Goal: Information Seeking & Learning: Learn about a topic

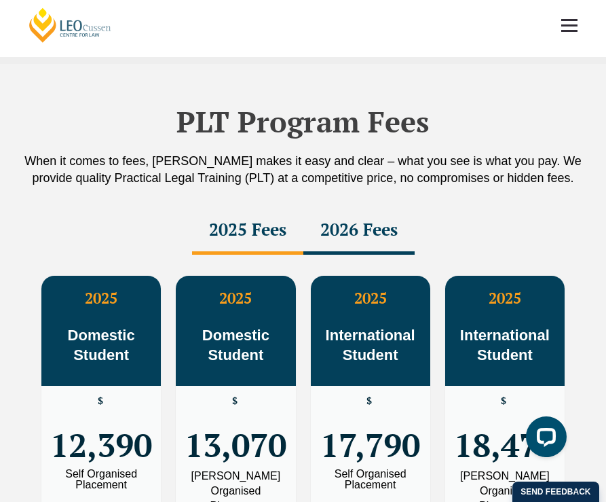
scroll to position [2151, 0]
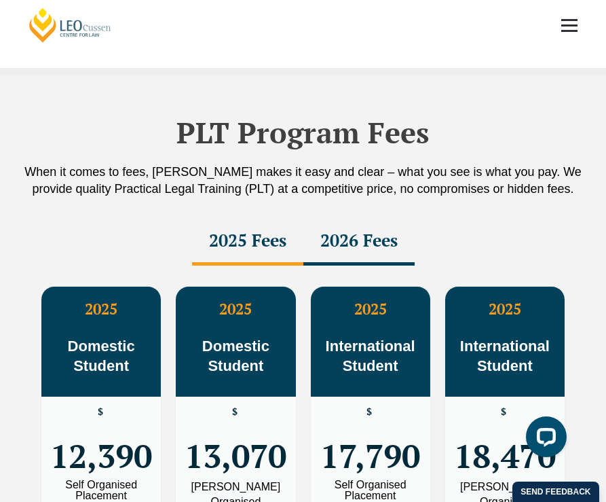
click at [352, 218] on div "2026 Fees" at bounding box center [358, 242] width 111 height 48
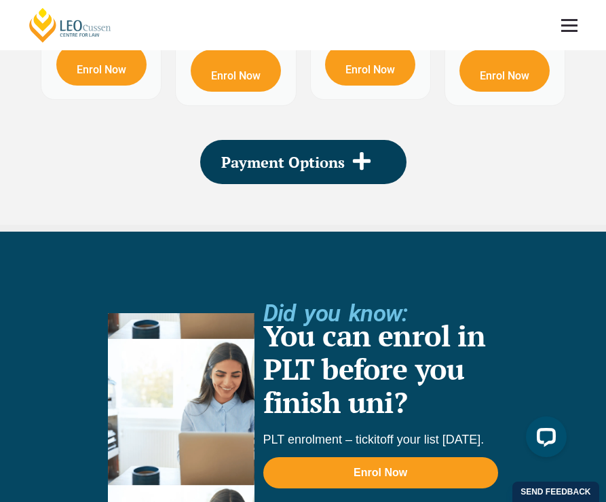
scroll to position [2599, 0]
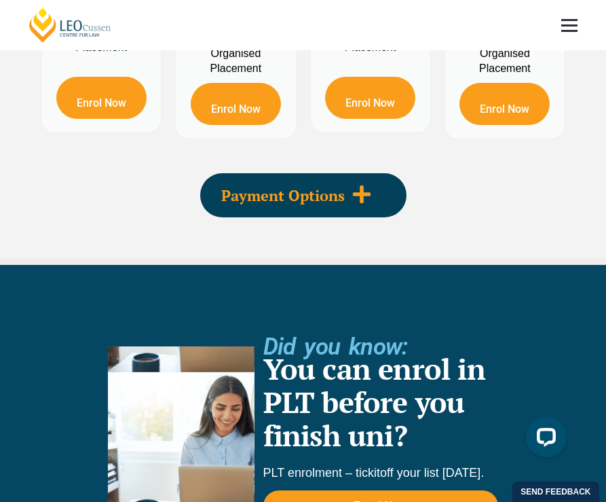
click at [323, 188] on span "Payment Options" at bounding box center [283, 195] width 124 height 15
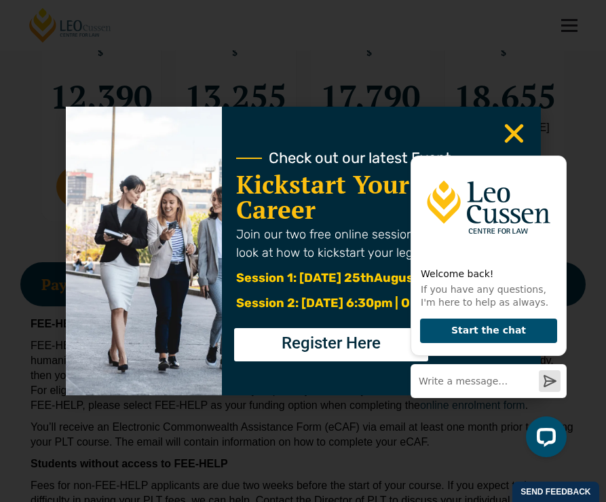
scroll to position [1, 0]
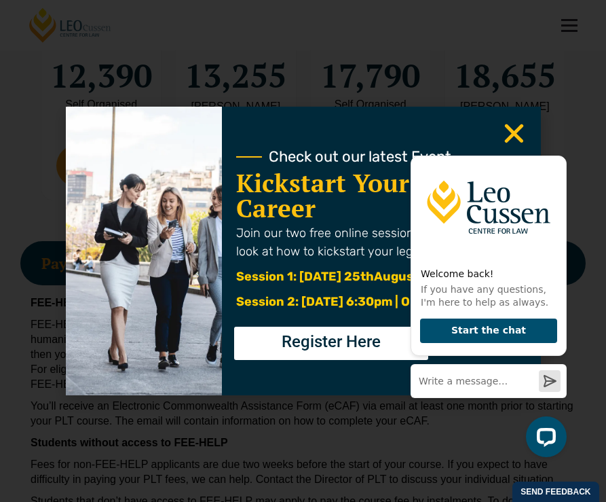
click at [512, 132] on div "Welcome back! If you have any questions, I'm here to help as always. Start the …" at bounding box center [486, 299] width 172 height 337
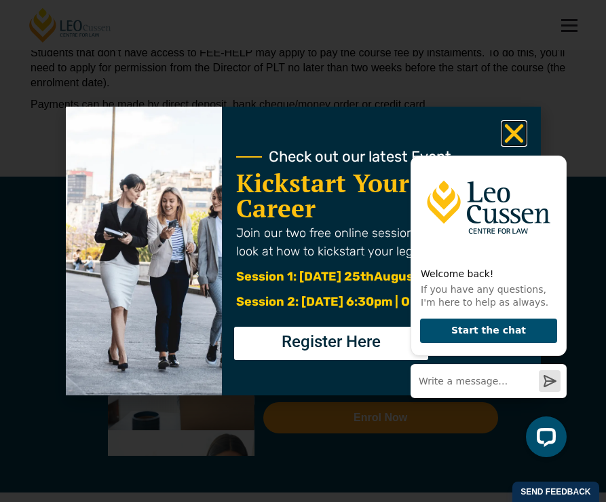
scroll to position [0, 0]
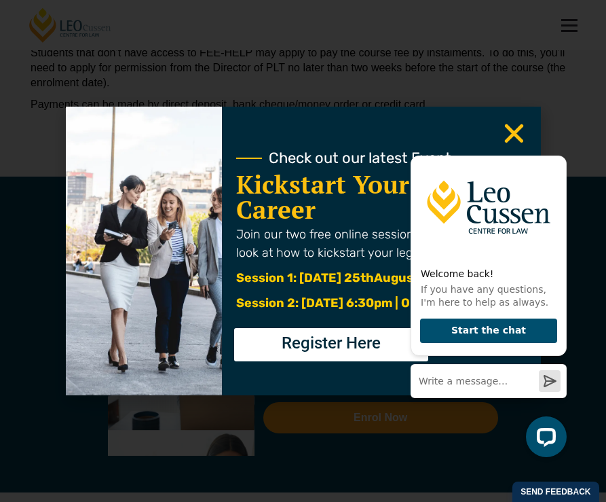
click at [515, 131] on div "Welcome back! If you have any questions, I'm here to help as always. Start the …" at bounding box center [486, 299] width 172 height 337
click at [557, 146] on icon "Hide greeting" at bounding box center [558, 144] width 7 height 7
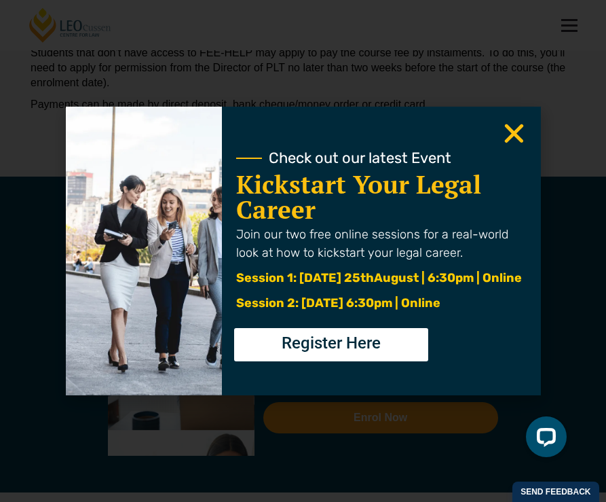
click at [510, 132] on use "Close" at bounding box center [513, 133] width 19 height 19
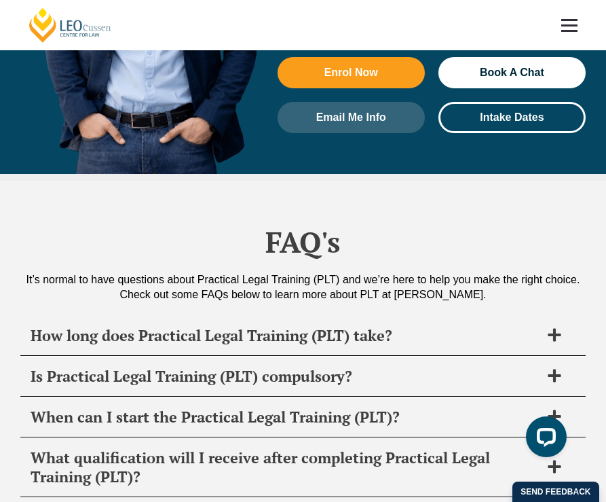
scroll to position [6808, 0]
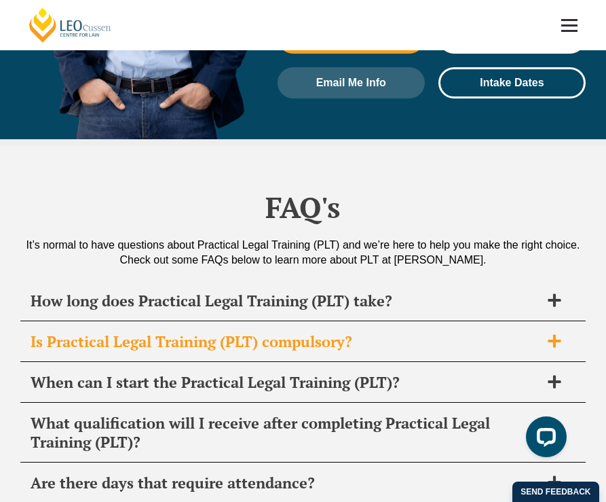
click at [324, 332] on span "Is Practical Legal Training (PLT) compulsory?" at bounding box center [286, 341] width 510 height 19
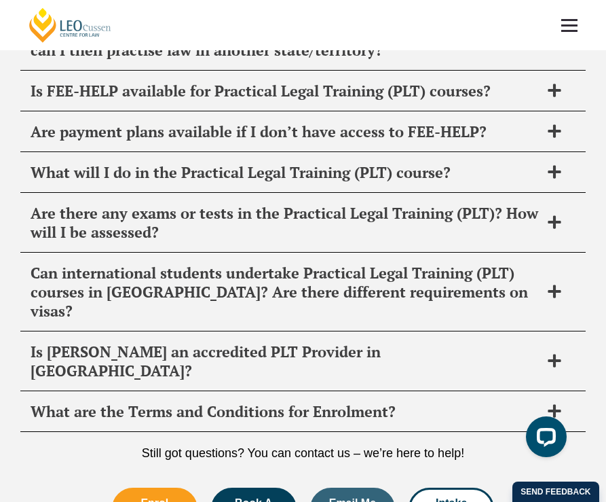
scroll to position [7576, 0]
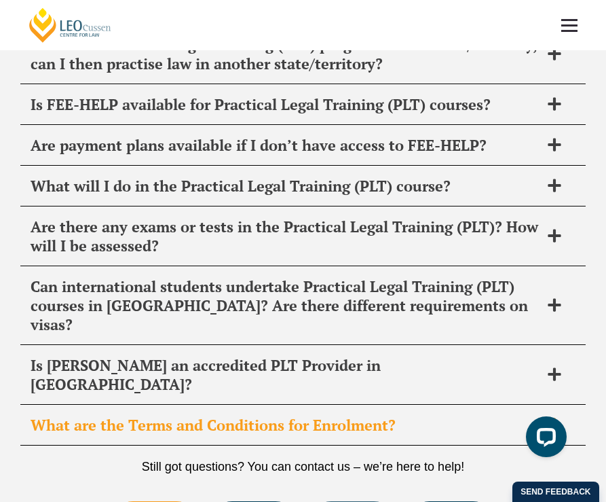
click at [326, 415] on span "What are the Terms and Conditions for Enrolment?" at bounding box center [286, 424] width 510 height 19
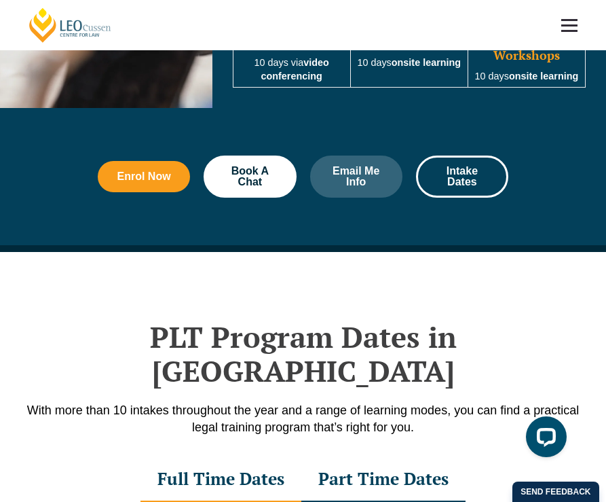
scroll to position [829, 0]
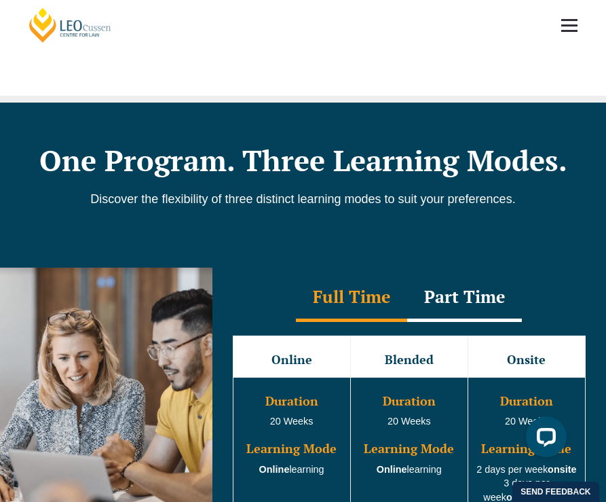
click at [577, 19] on span at bounding box center [569, 20] width 16 height 2
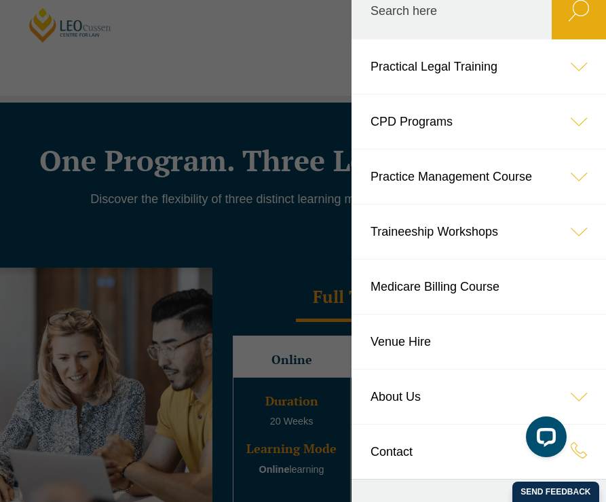
scroll to position [18, 0]
click at [557, 50] on icon at bounding box center [579, 66] width 54 height 54
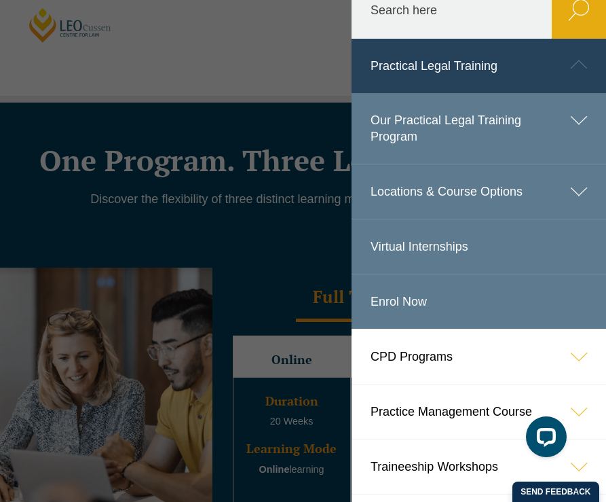
click at [558, 126] on icon at bounding box center [579, 120] width 54 height 54
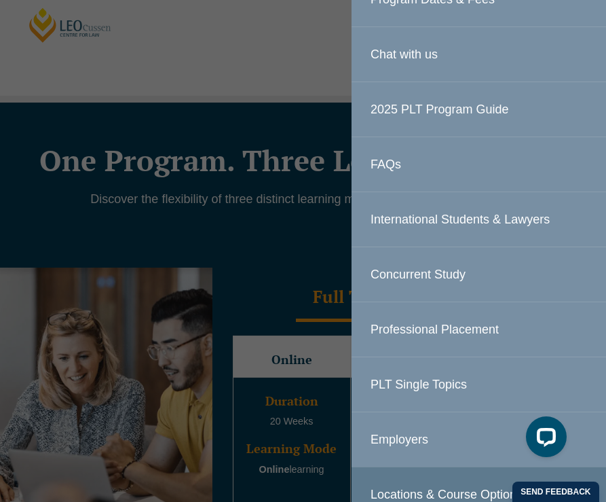
scroll to position [212, 0]
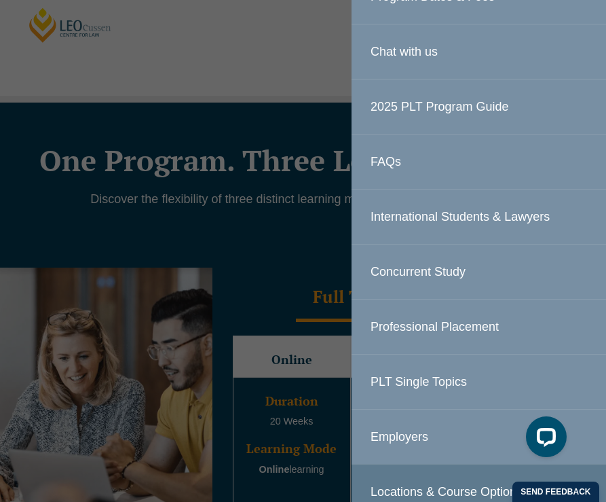
click at [481, 100] on link "2025 PLT Program Guide" at bounding box center [479, 106] width 255 height 54
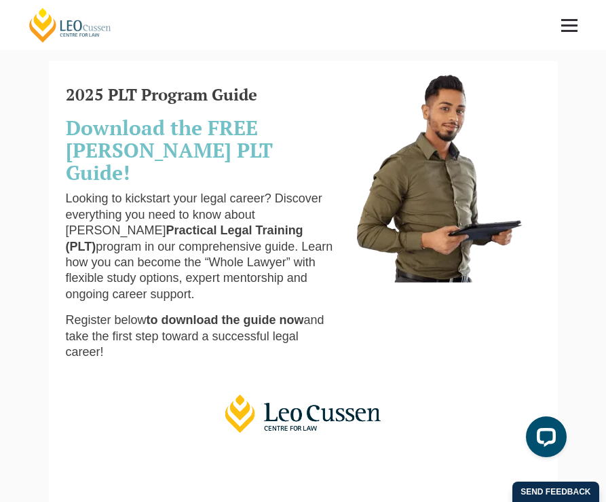
click at [567, 32] on link at bounding box center [569, 25] width 50 height 50
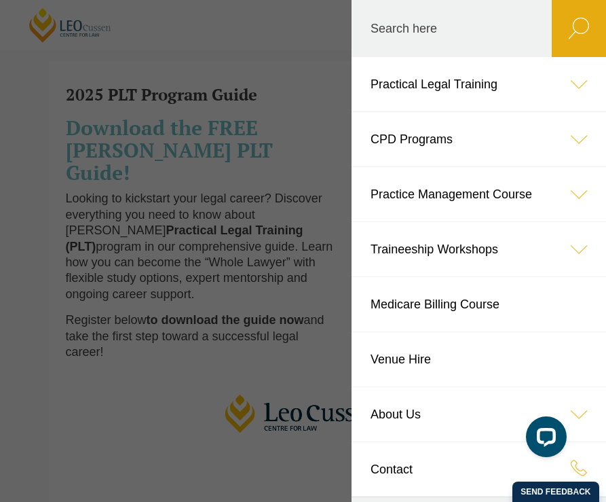
click at [561, 98] on icon at bounding box center [579, 84] width 54 height 54
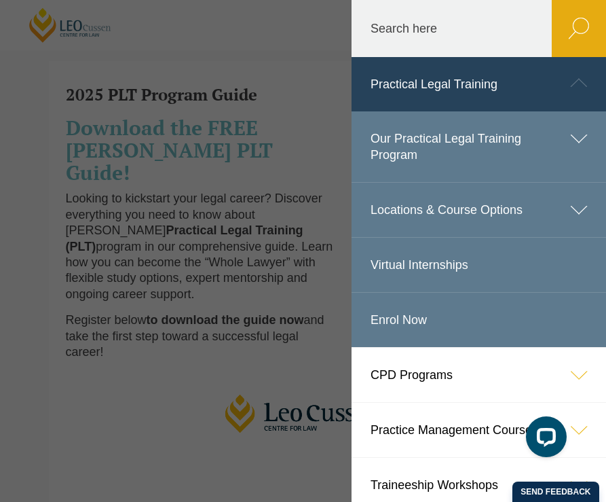
click at [542, 191] on link "Locations & Course Options" at bounding box center [479, 210] width 255 height 54
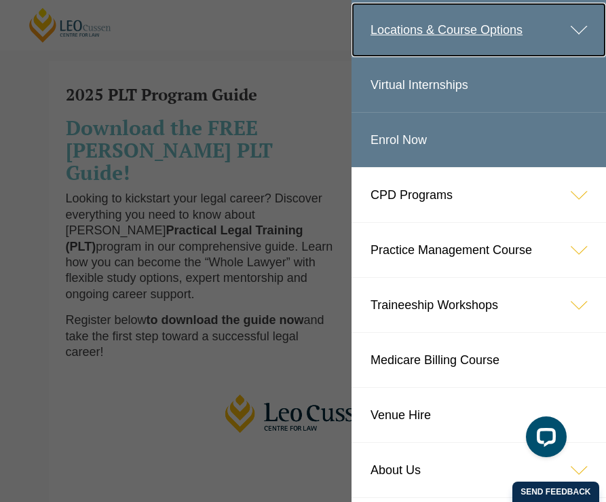
scroll to position [179, 0]
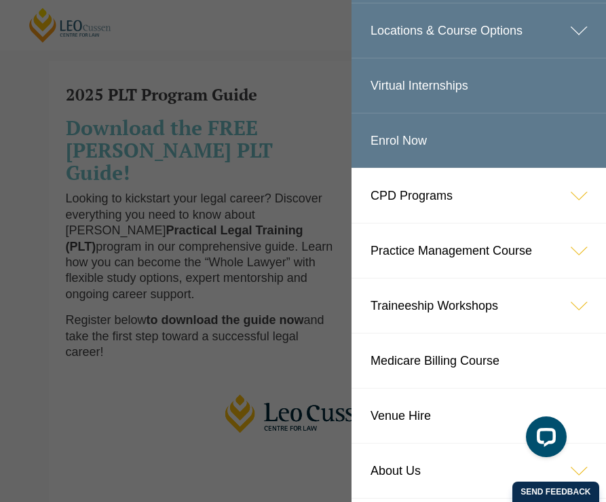
click at [580, 9] on icon at bounding box center [579, 30] width 54 height 54
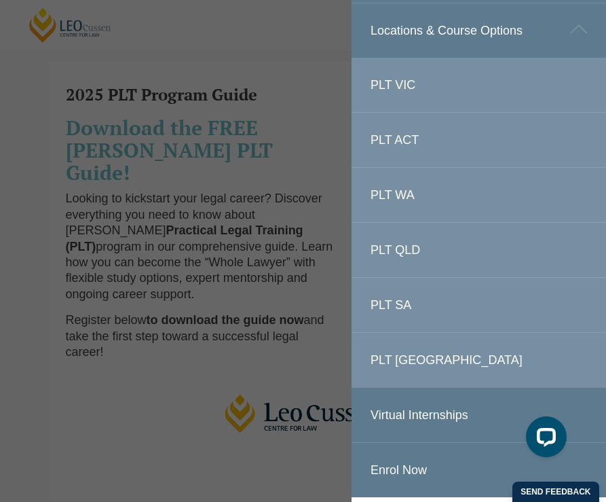
click at [420, 60] on link "PLT VIC" at bounding box center [479, 85] width 255 height 54
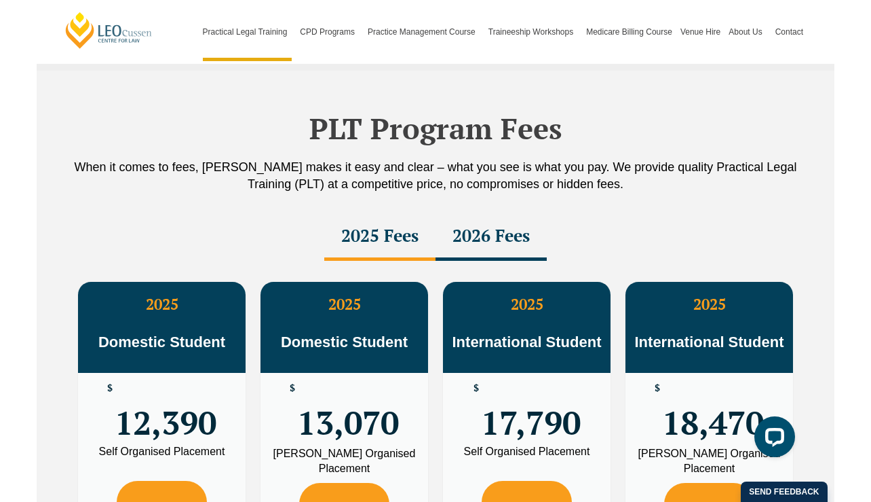
scroll to position [2280, 0]
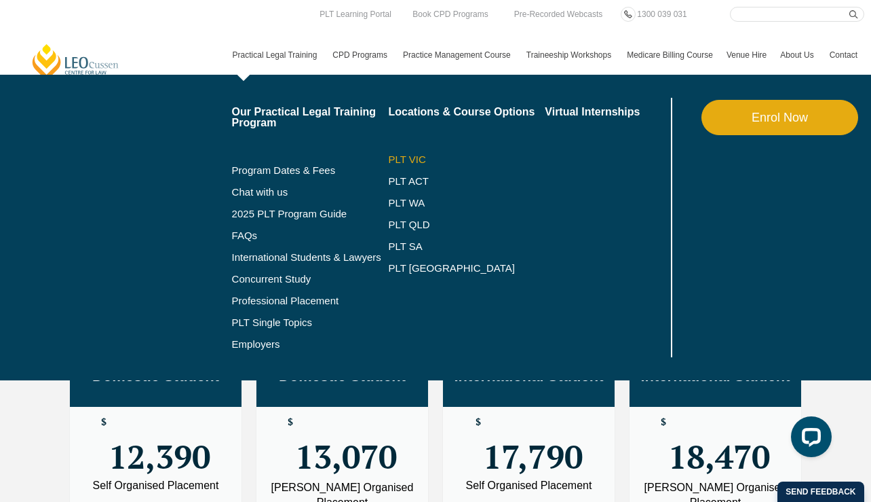
click at [391, 160] on link "PLT VIC" at bounding box center [466, 159] width 157 height 11
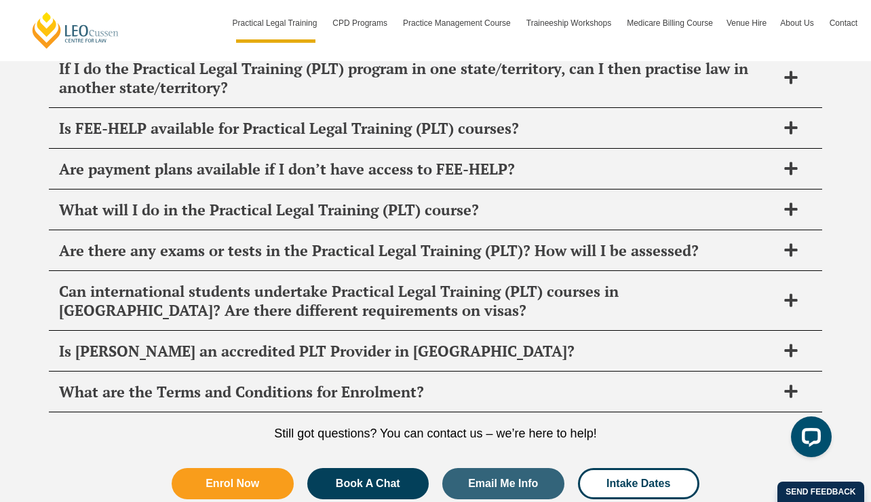
scroll to position [6985, 0]
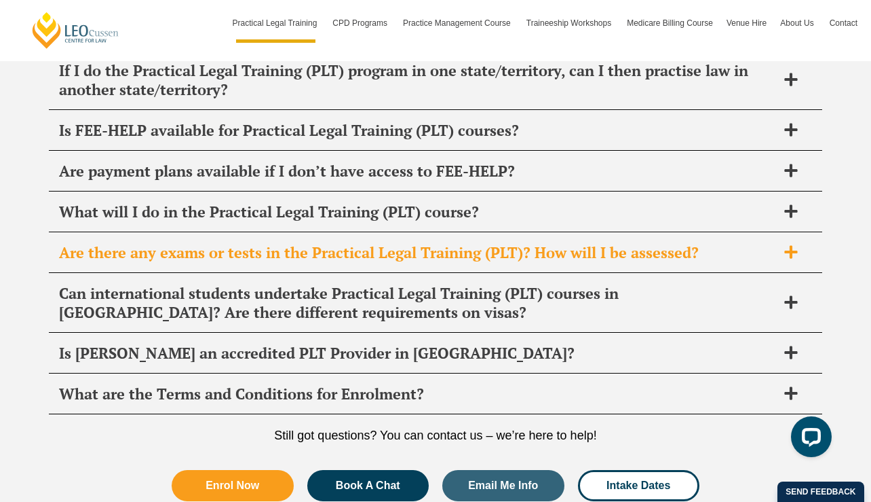
click at [379, 243] on span "Are there any exams or tests in the Practical Legal Training (PLT)? How will I …" at bounding box center [418, 252] width 718 height 19
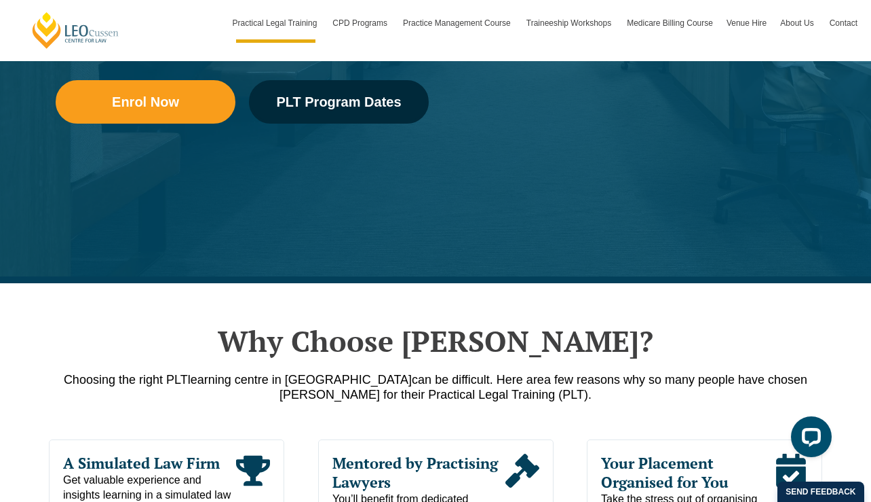
scroll to position [0, 0]
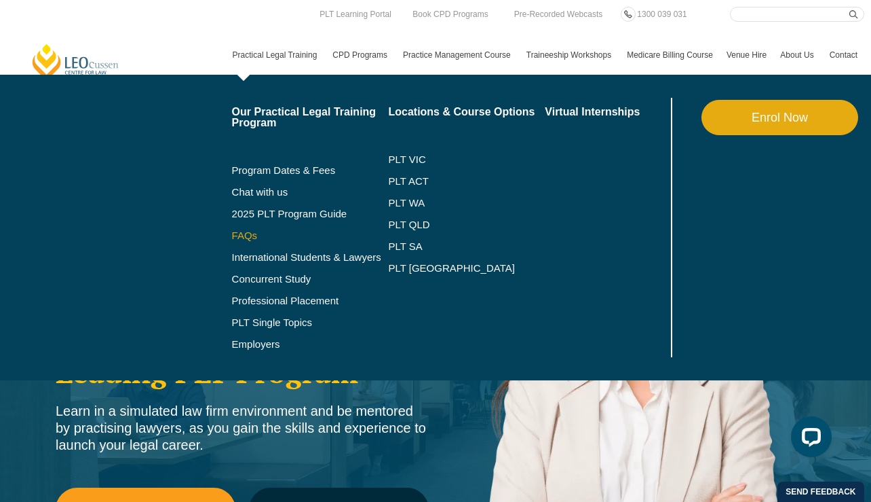
click at [233, 230] on link "FAQs" at bounding box center [310, 235] width 157 height 11
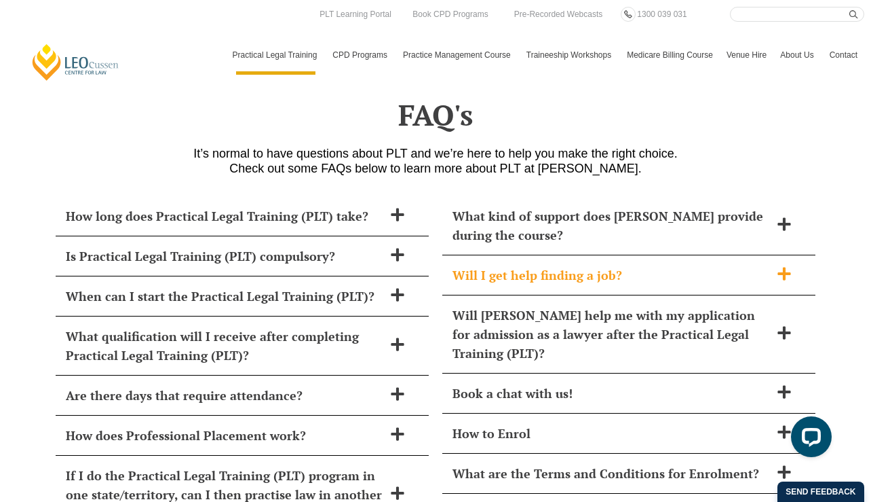
click at [519, 265] on span "Will I get help finding a job?" at bounding box center [612, 274] width 318 height 19
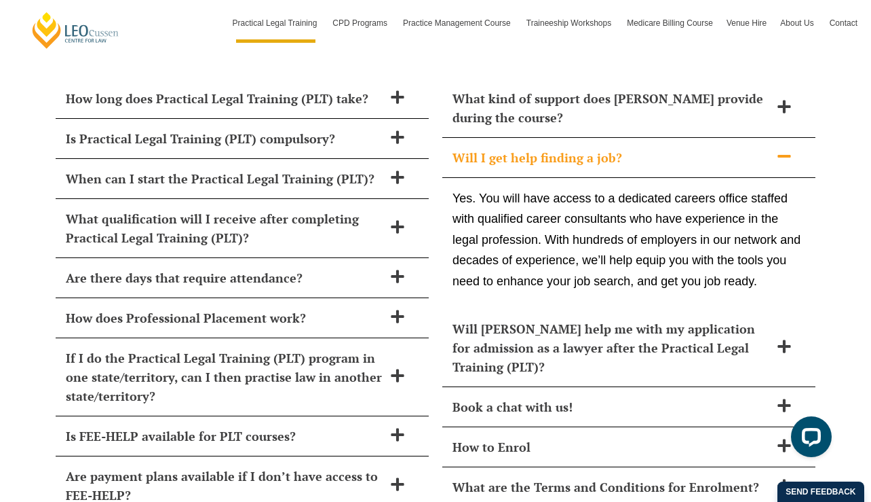
scroll to position [5893, 0]
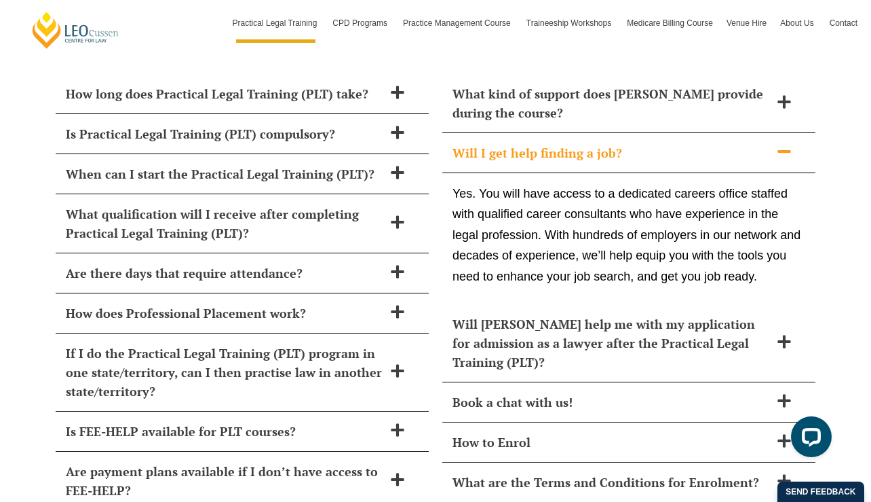
click at [557, 143] on span "Will I get help finding a job?" at bounding box center [612, 152] width 318 height 19
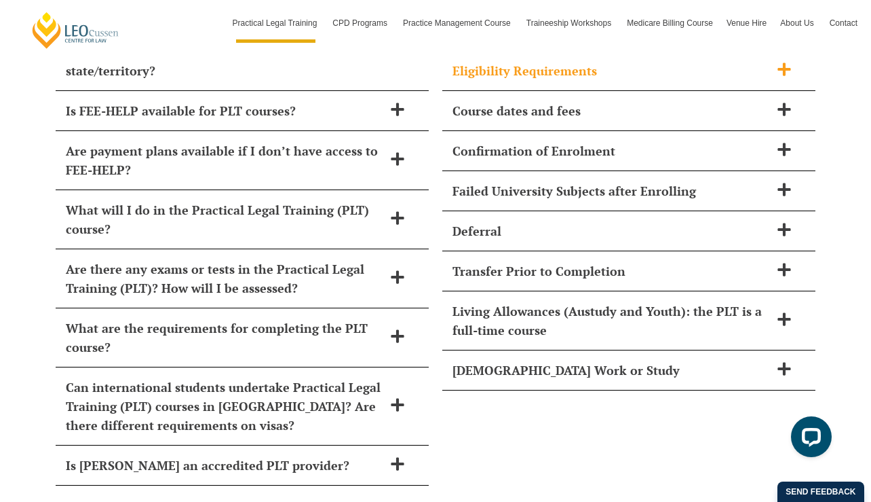
scroll to position [6208, 0]
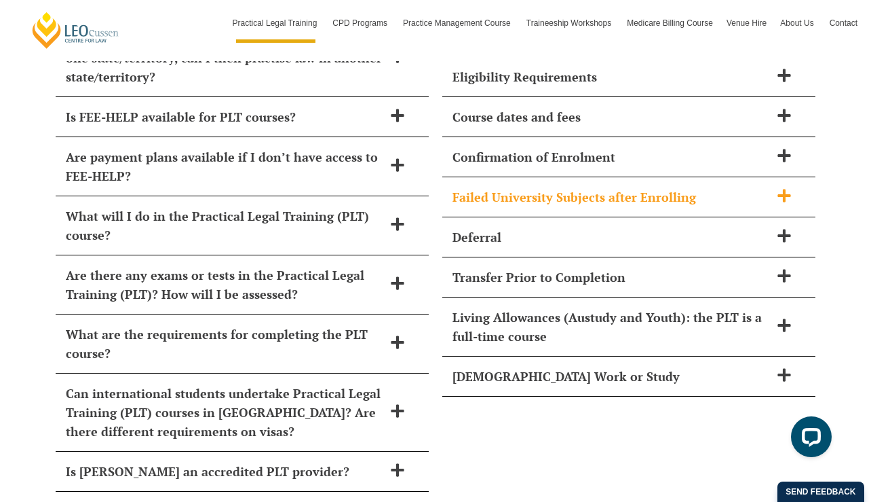
click at [544, 187] on span "Failed University Subjects after Enrolling" at bounding box center [612, 196] width 318 height 19
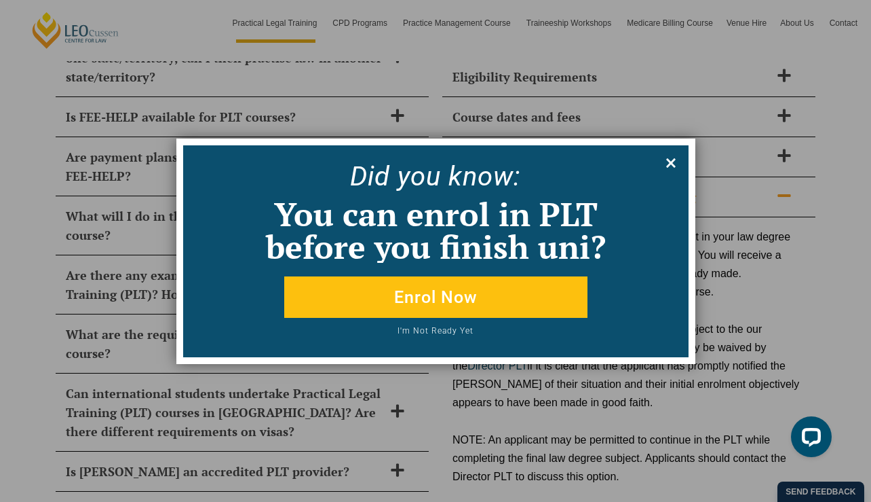
click at [673, 157] on icon at bounding box center [671, 162] width 15 height 15
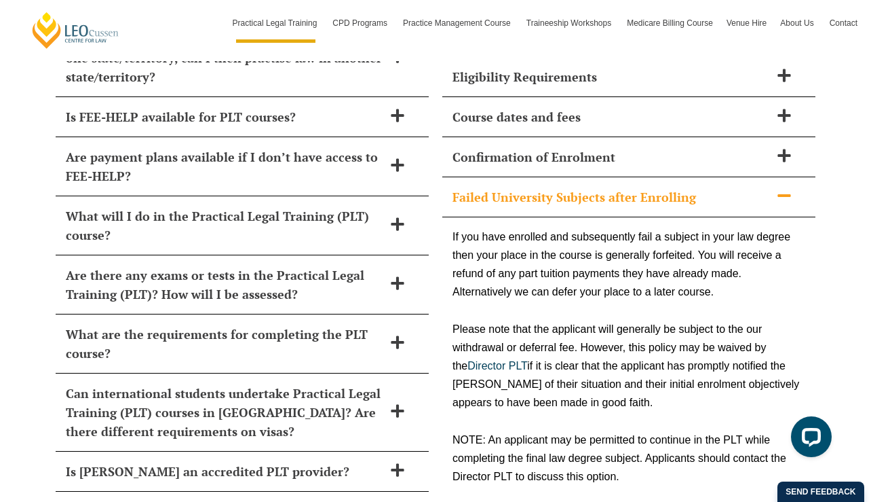
click at [673, 187] on span "Failed University Subjects after Enrolling" at bounding box center [612, 196] width 318 height 19
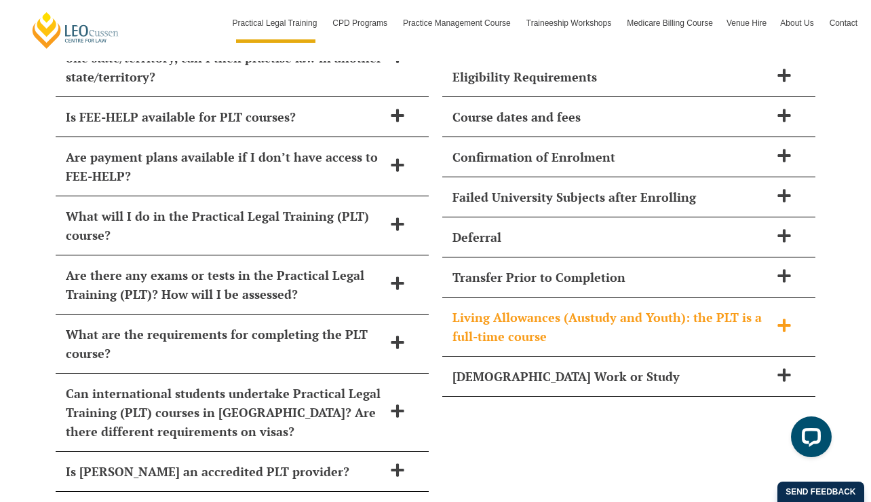
click at [567, 307] on span "Living Allowances (Austudy and Youth): the PLT is a full-time course" at bounding box center [612, 326] width 318 height 38
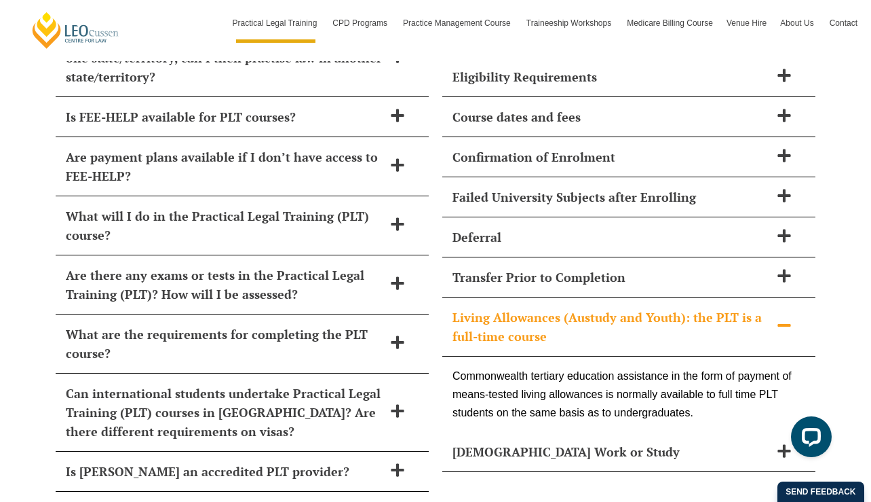
drag, startPoint x: 464, startPoint y: 339, endPoint x: 577, endPoint y: 329, distance: 113.8
click at [579, 356] on div "Commonwealth tertiary education assistance in the form of payment of means-test…" at bounding box center [629, 394] width 373 height 76
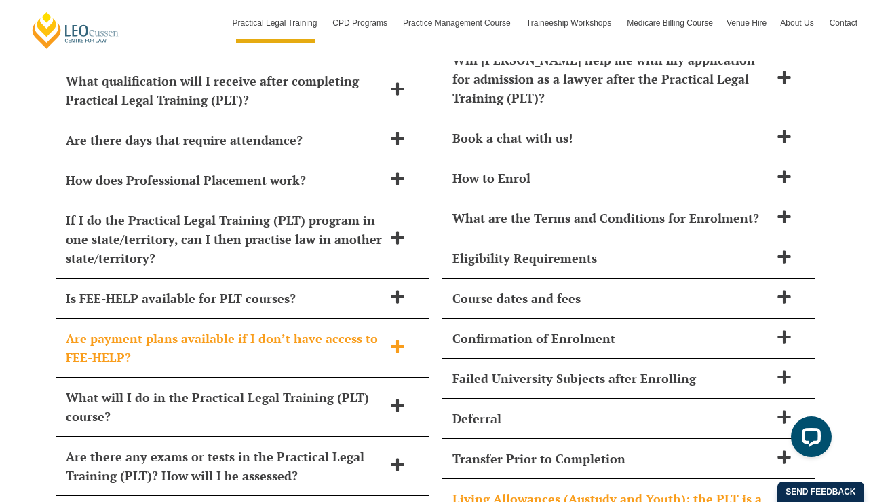
scroll to position [6026, 0]
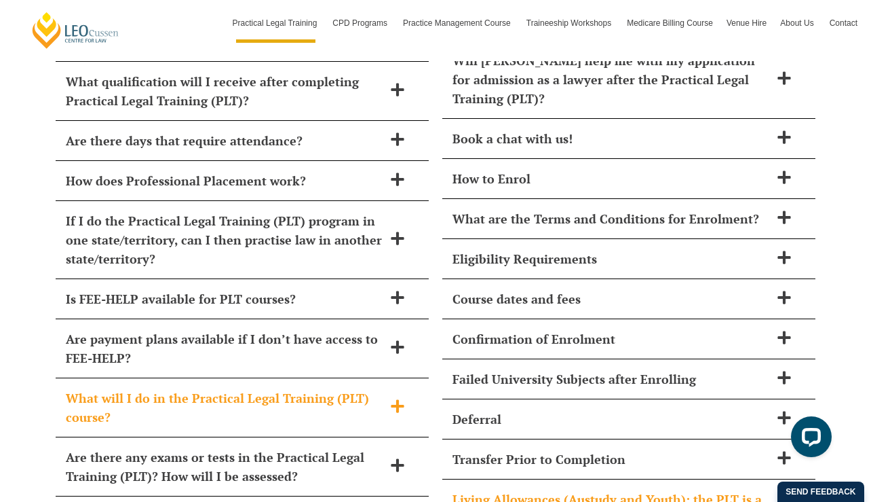
click at [244, 388] on span "What will I do in the Practical Legal Training (PLT) course?" at bounding box center [225, 407] width 318 height 38
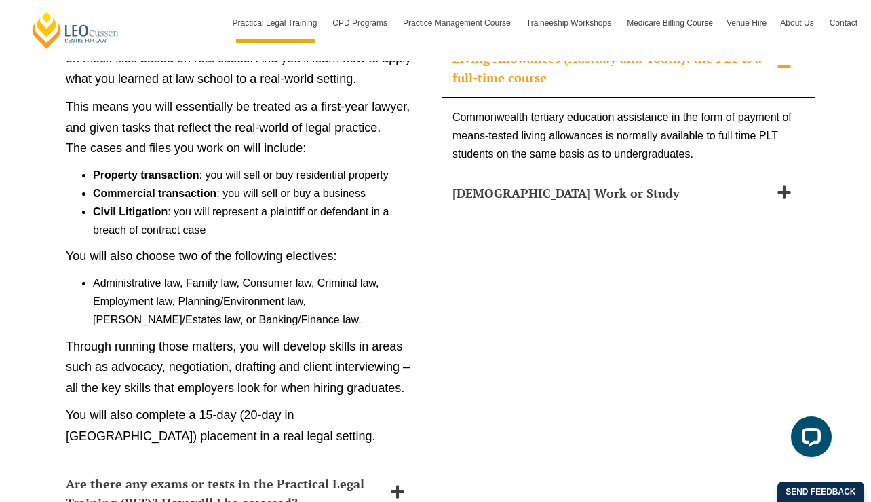
scroll to position [6465, 0]
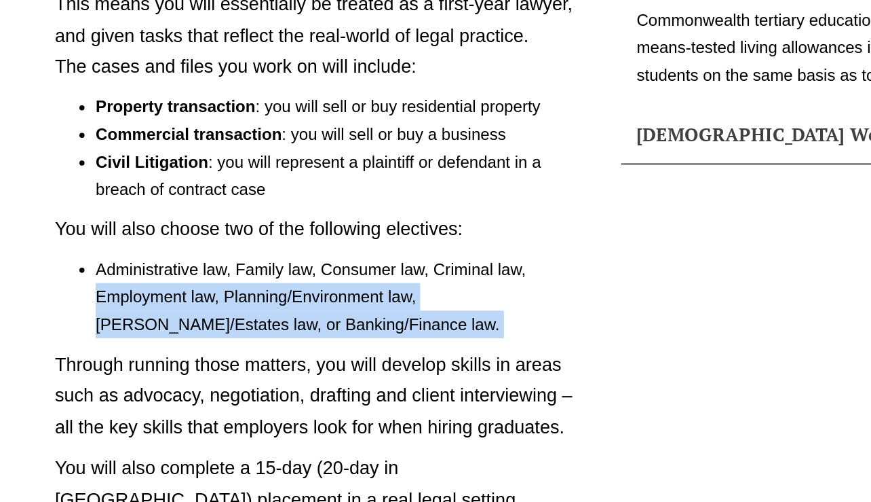
drag, startPoint x: 92, startPoint y: 263, endPoint x: 275, endPoint y: 292, distance: 184.8
click at [275, 292] on div "In our PLT, you’ll learn how to become a lawyer by working in a simulated law f…" at bounding box center [242, 231] width 373 height 467
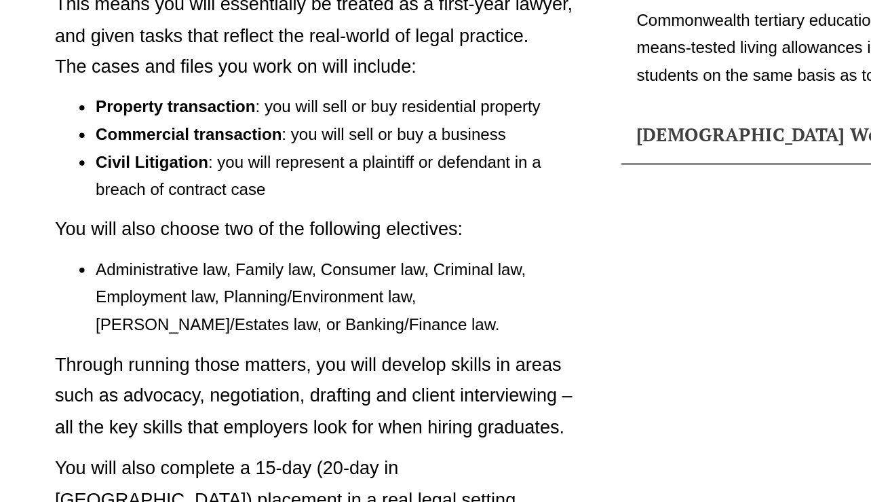
click at [238, 281] on li "Administrative law, Family law, Consumer law, Criminal law, Employment law, Pla…" at bounding box center [256, 303] width 326 height 56
drag, startPoint x: 186, startPoint y: 246, endPoint x: 238, endPoint y: 246, distance: 51.6
click at [238, 275] on li "Administrative law, Family law, Consumer law, Criminal law, Employment law, Pla…" at bounding box center [256, 303] width 326 height 56
drag, startPoint x: 170, startPoint y: 263, endPoint x: 83, endPoint y: 265, distance: 87.6
click at [83, 275] on ul "Administrative law, Family law, Consumer law, Criminal law, Employment law, Pla…" at bounding box center [242, 303] width 353 height 56
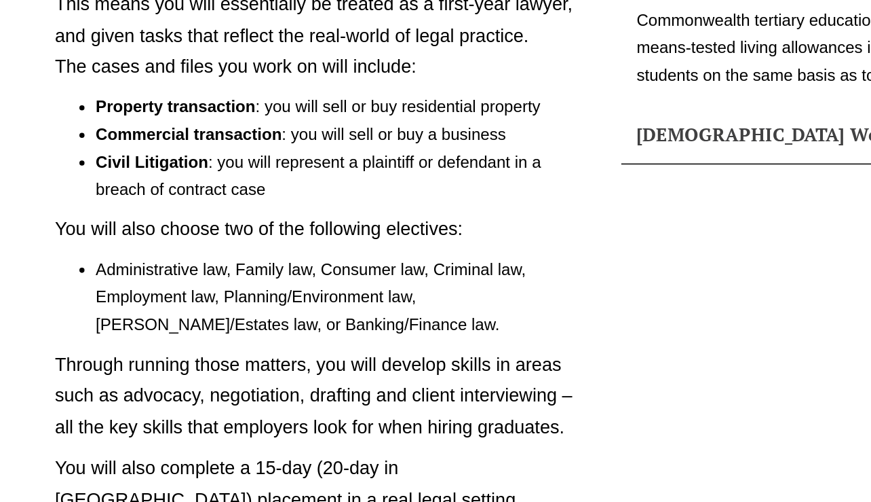
click at [219, 277] on li "Administrative law, Family law, Consumer law, Criminal law, Employment law, Pla…" at bounding box center [256, 303] width 326 height 56
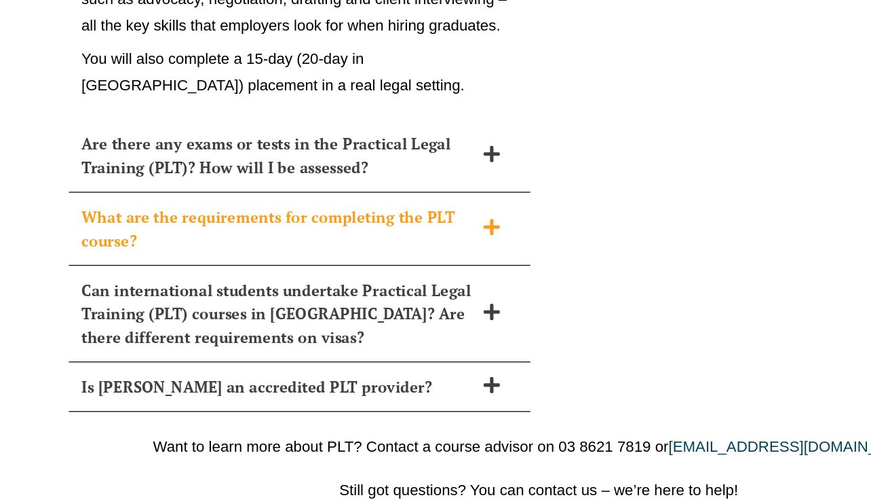
scroll to position [6777, 0]
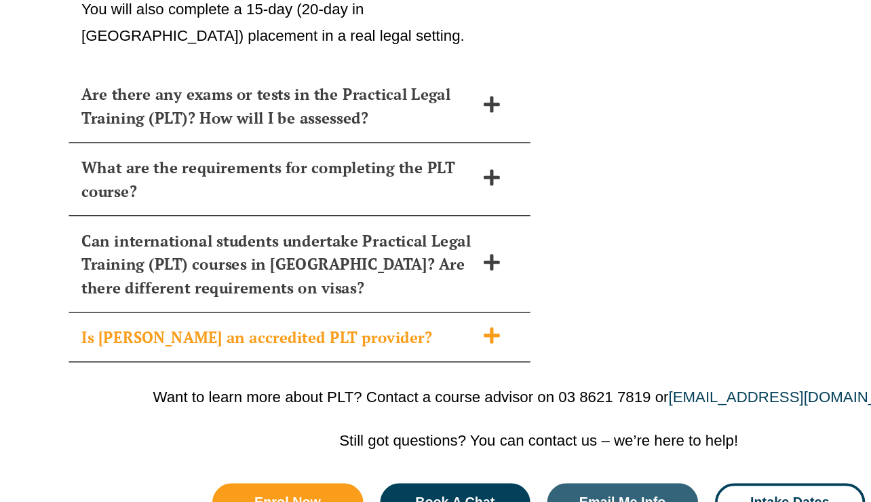
click at [180, 359] on span "Is Leo Cussen an accredited PLT provider?" at bounding box center [225, 368] width 318 height 19
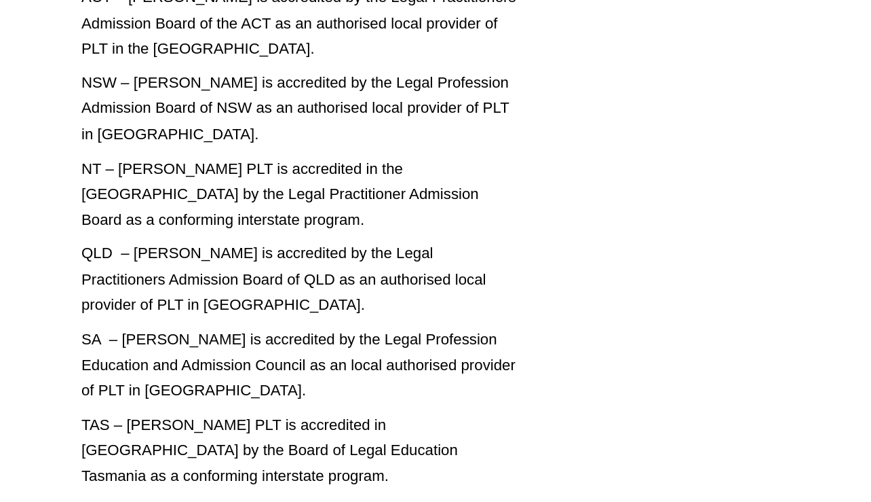
scroll to position [6719, 0]
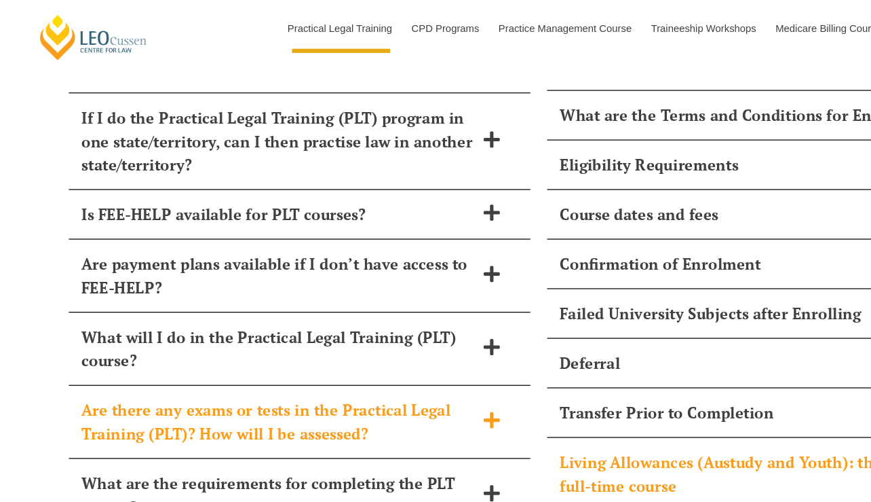
click at [165, 322] on span "Are there any exams or tests in the Practical Legal Training (PLT)? How will I …" at bounding box center [225, 341] width 318 height 38
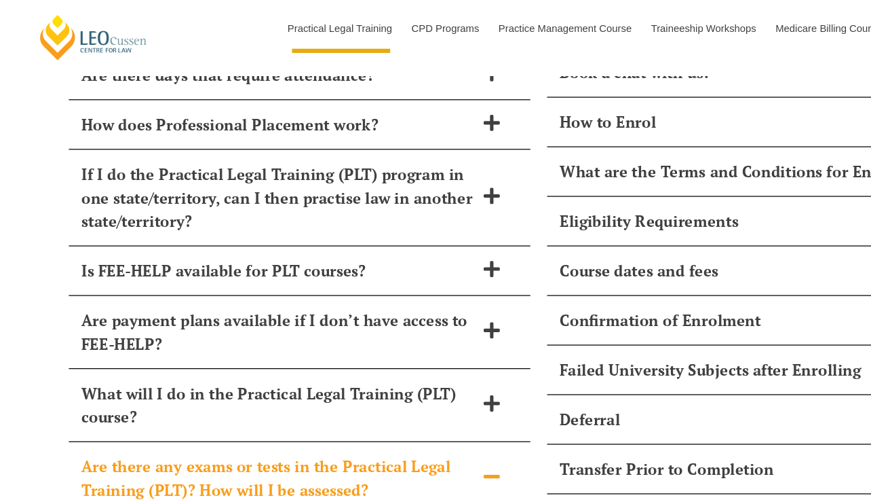
scroll to position [6103, 0]
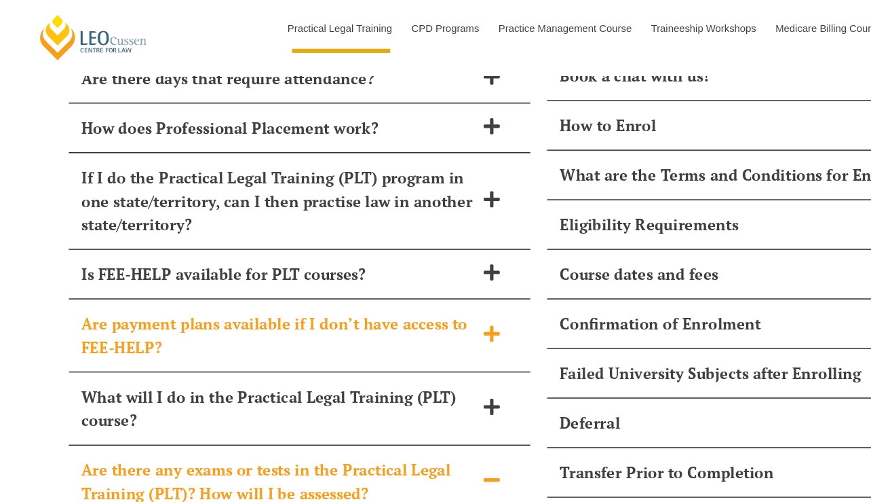
click at [176, 252] on span "Are payment plans available if I don’t have access to FEE-HELP?" at bounding box center [225, 271] width 318 height 38
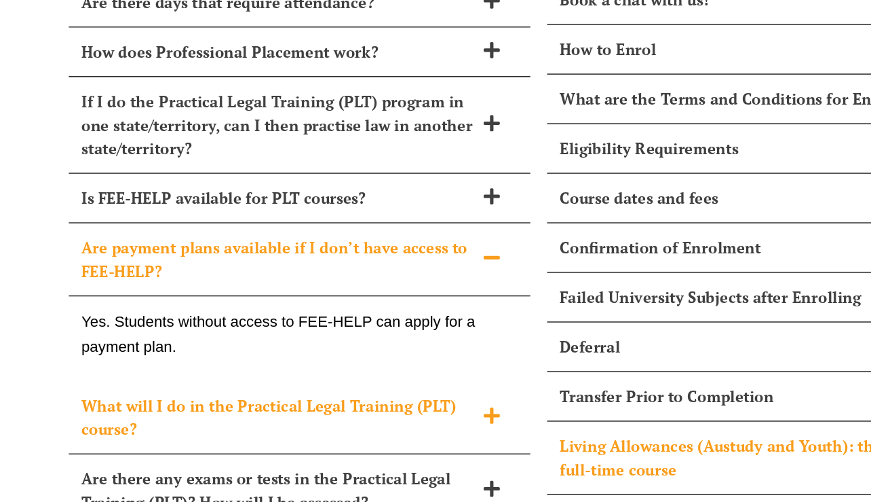
click at [171, 379] on span "What will I do in the Practical Legal Training (PLT) course?" at bounding box center [225, 398] width 318 height 38
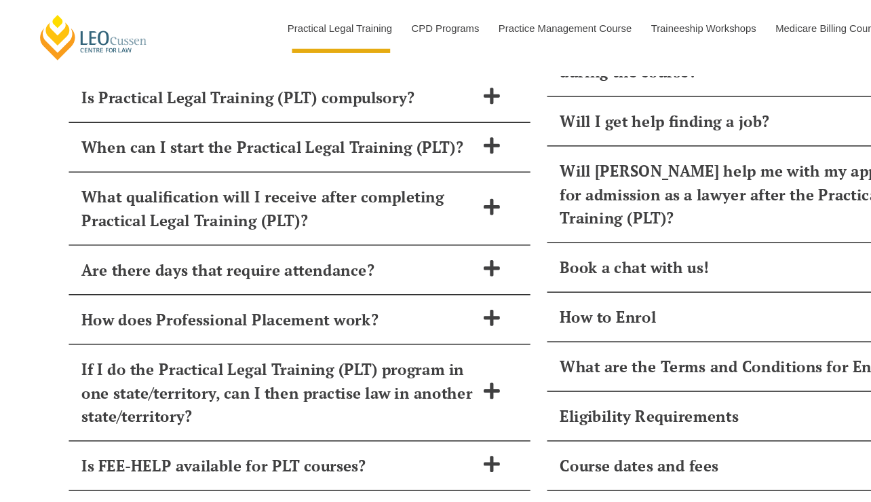
scroll to position [5939, 0]
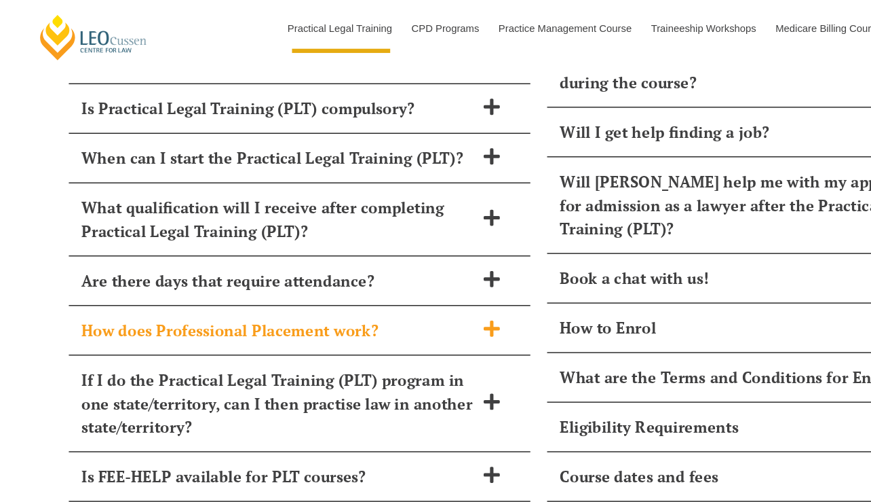
click at [202, 247] on div "How does Professional Placement work?" at bounding box center [242, 267] width 373 height 40
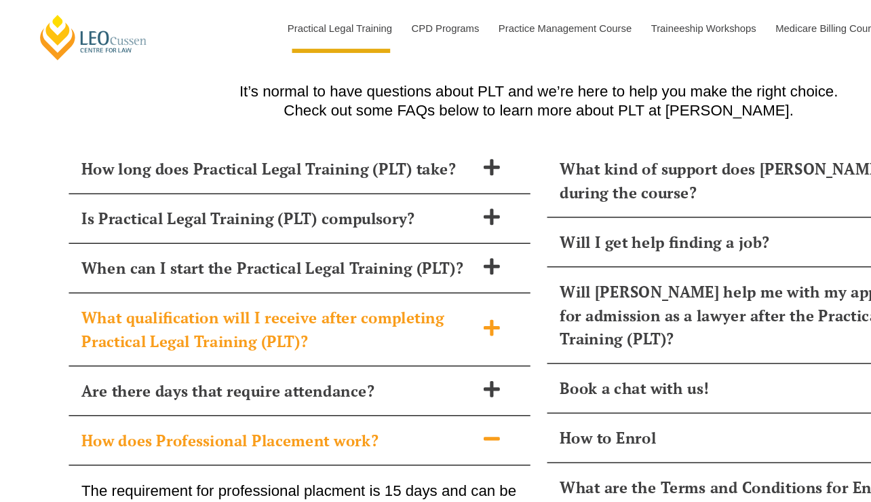
scroll to position [5849, 0]
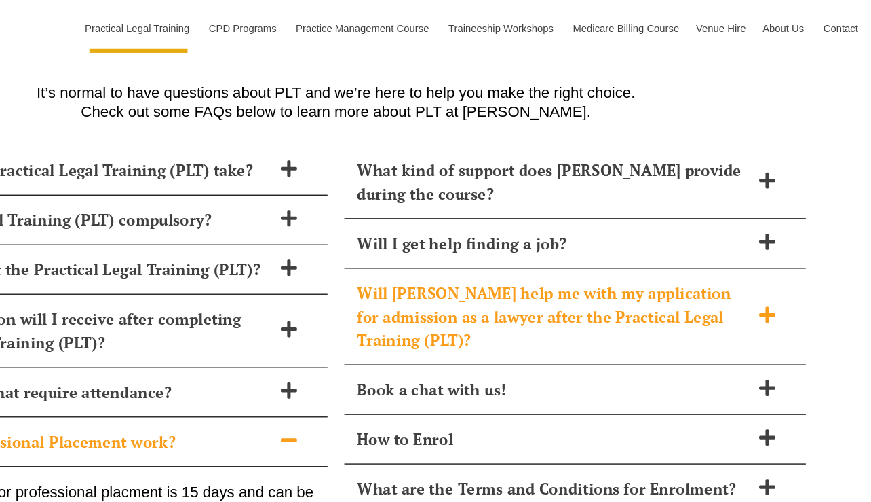
click at [580, 231] on span "Will Leo Cussen help me with my application for admission as a lawyer after the…" at bounding box center [612, 255] width 318 height 57
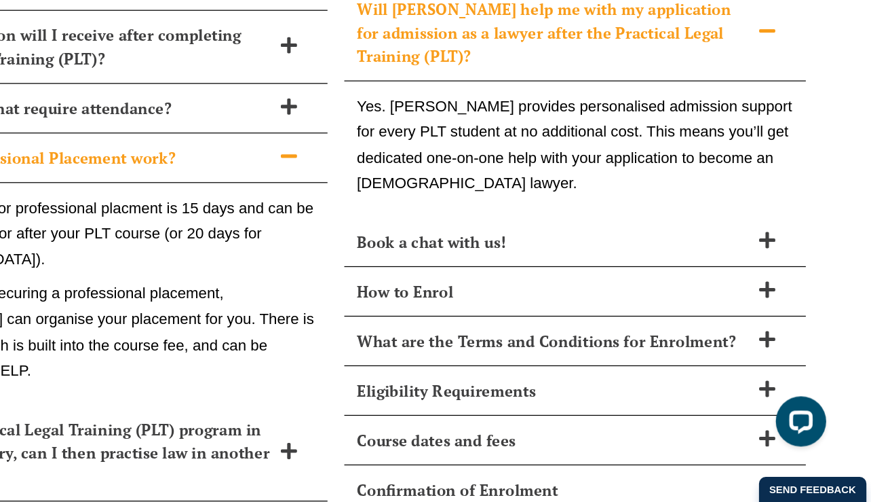
scroll to position [5986, 0]
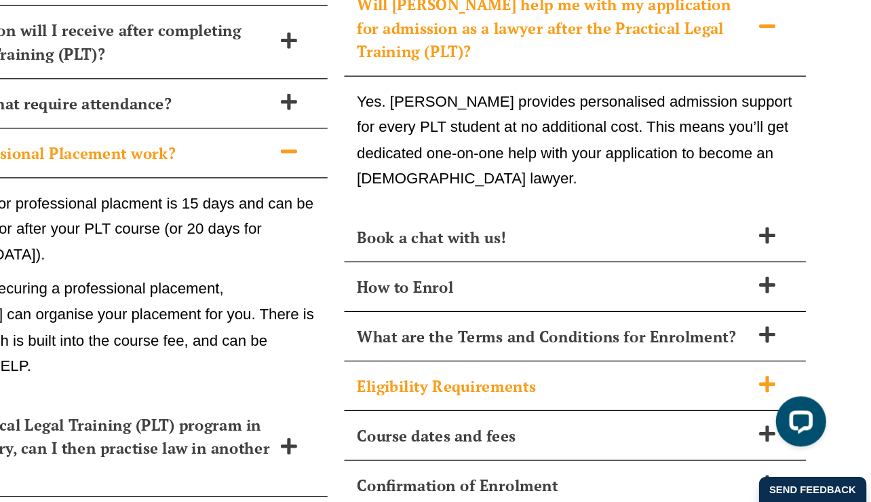
click at [576, 398] on span "Eligibility Requirements" at bounding box center [612, 407] width 318 height 19
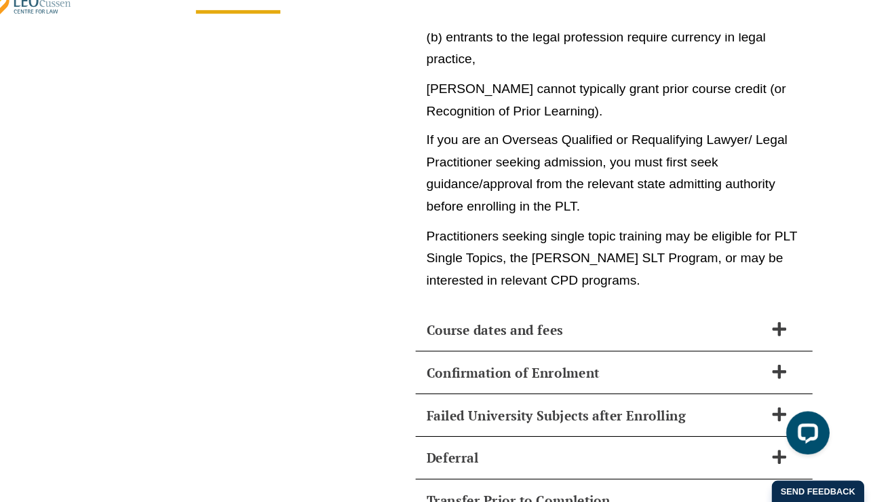
scroll to position [7080, 0]
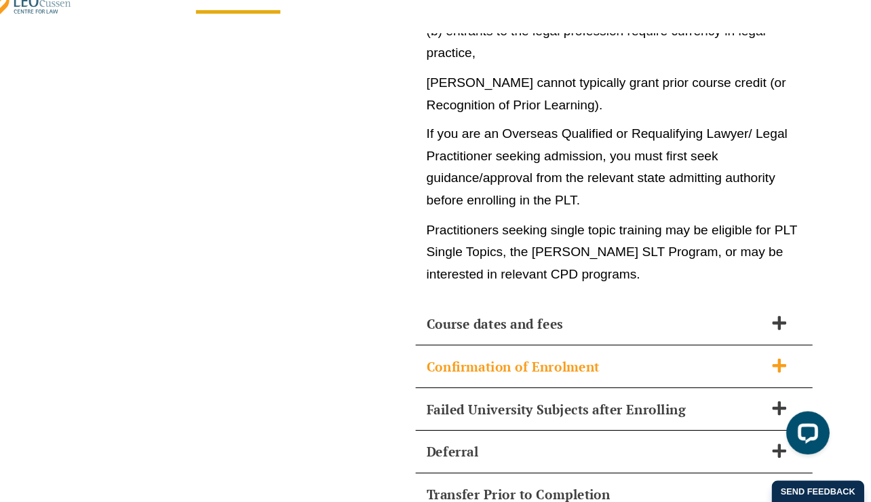
click at [533, 364] on span "Confirmation of Enrolment" at bounding box center [612, 373] width 318 height 19
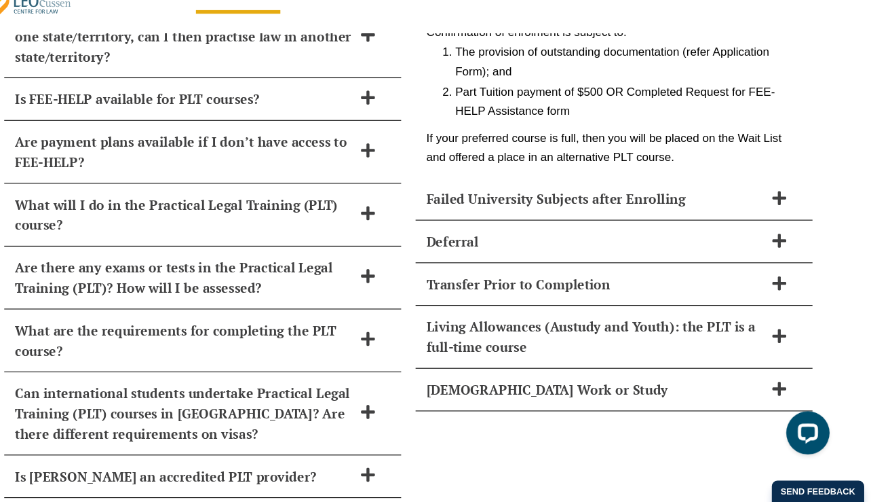
scroll to position [6382, 0]
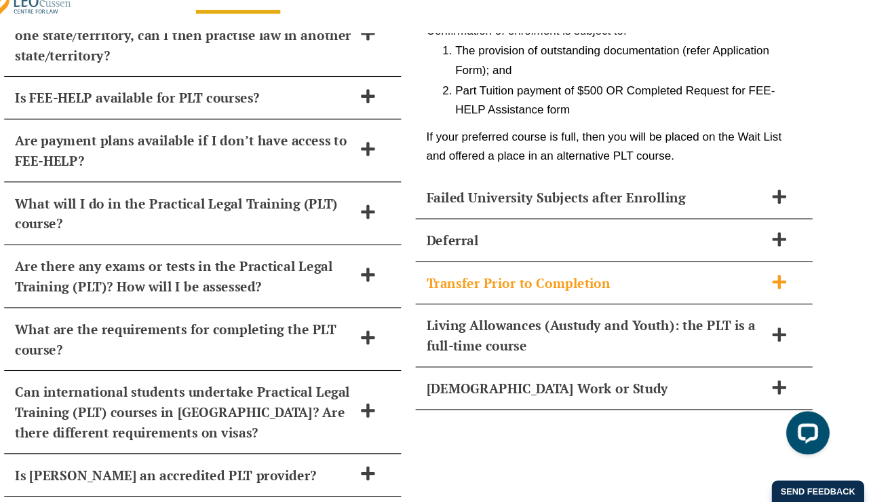
click at [553, 286] on span "Transfer Prior to Completion" at bounding box center [612, 295] width 318 height 19
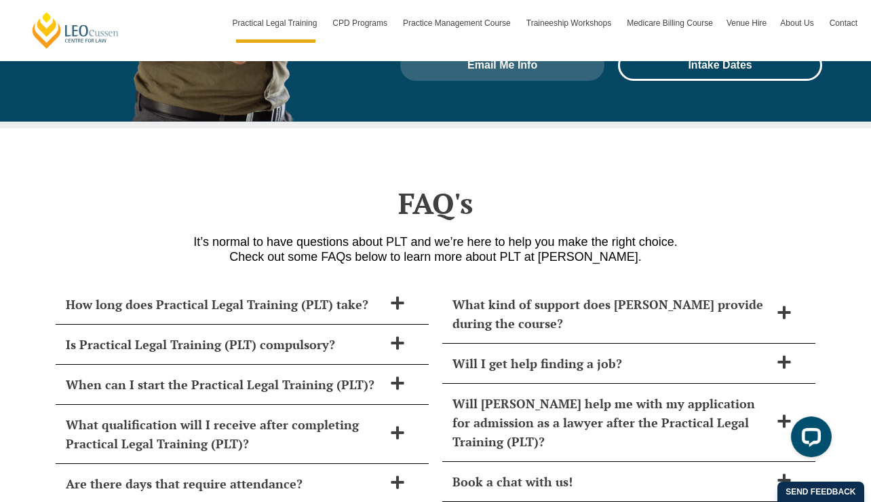
scroll to position [5669, 0]
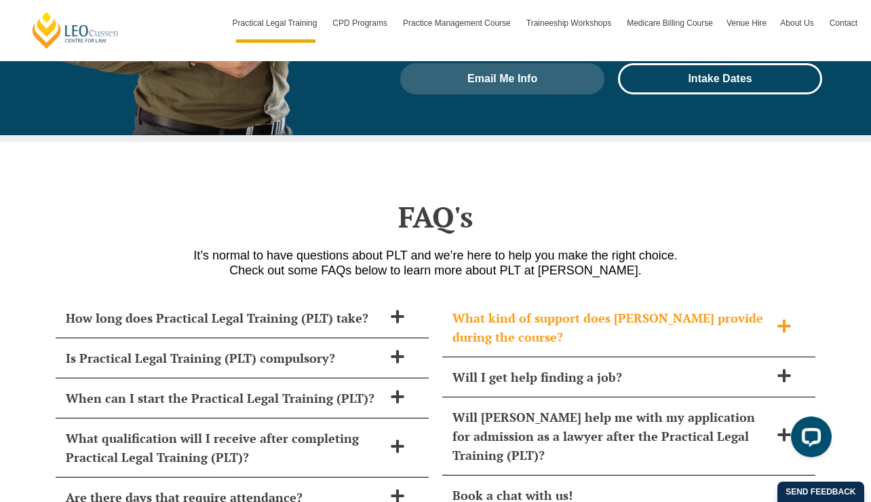
click at [533, 308] on span "What kind of support does Leo Cussen provide during the course?" at bounding box center [612, 327] width 318 height 38
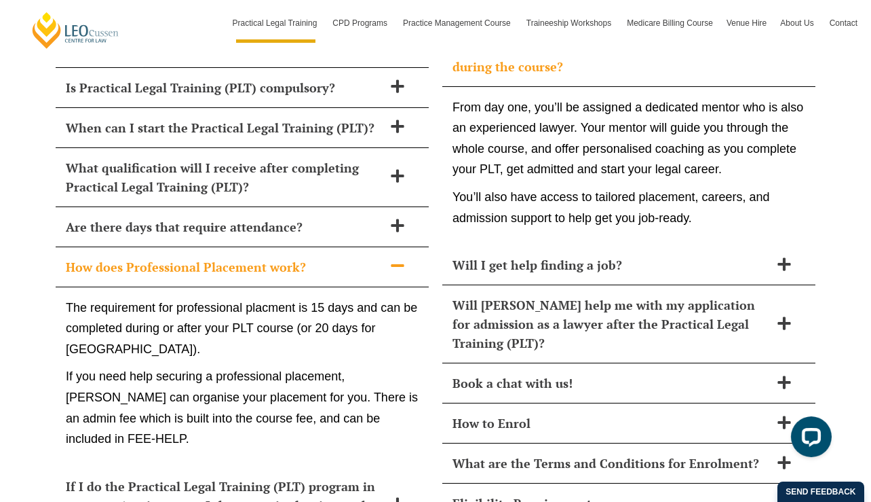
scroll to position [5941, 0]
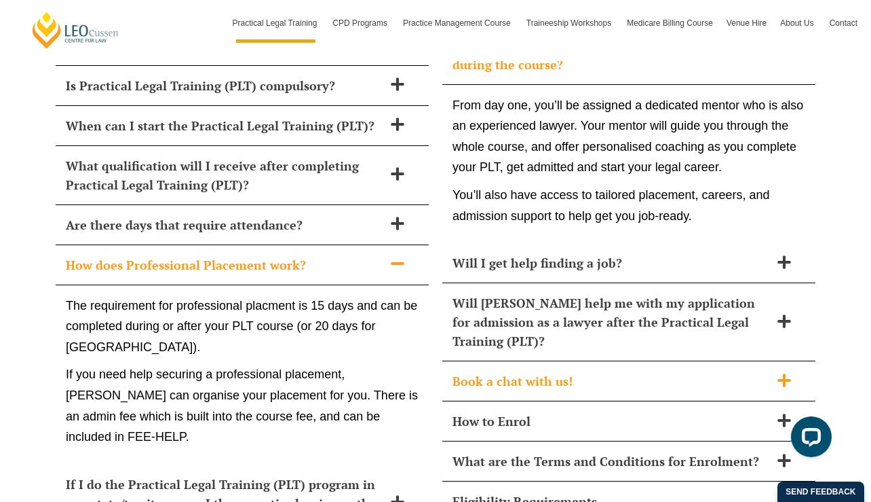
click at [511, 371] on span "Book a chat with us!" at bounding box center [612, 380] width 318 height 19
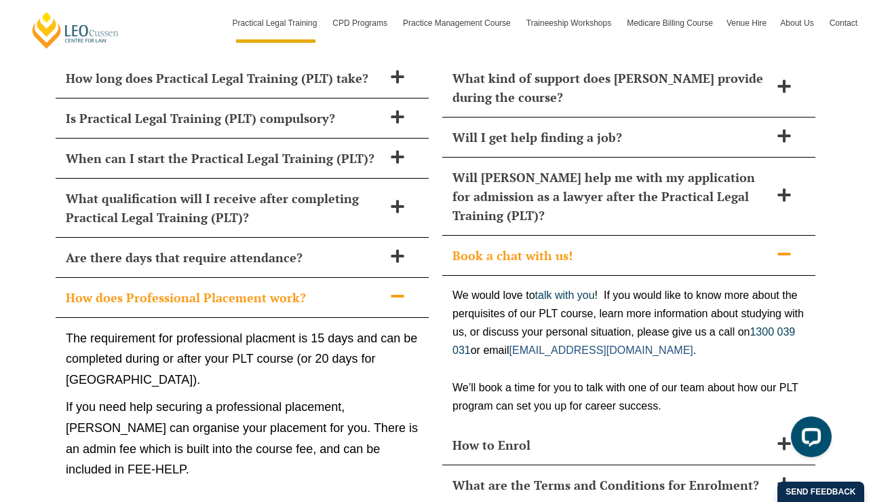
scroll to position [5902, 0]
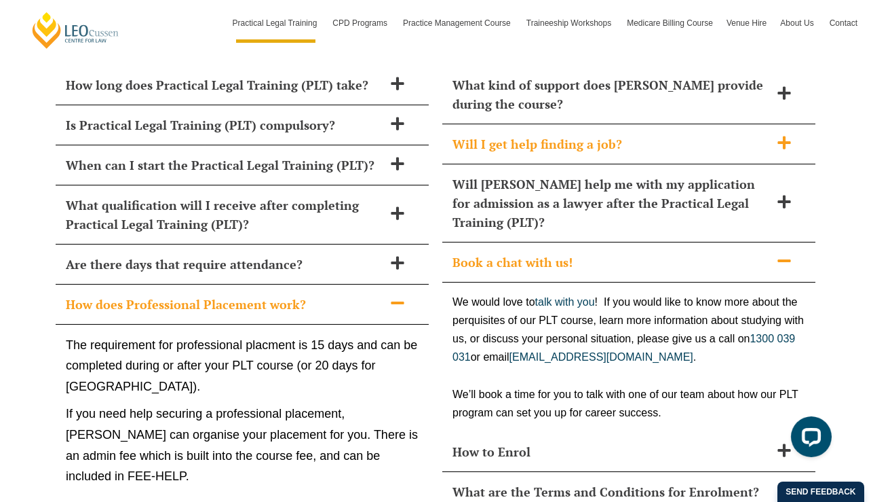
click at [540, 134] on span "Will I get help finding a job?" at bounding box center [612, 143] width 318 height 19
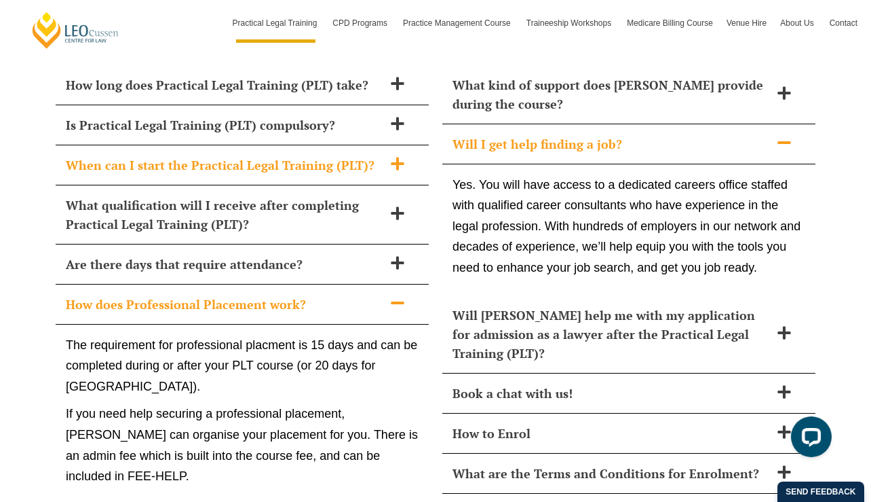
click at [375, 155] on span "When can I start the Practical Legal Training (PLT)?" at bounding box center [225, 164] width 318 height 19
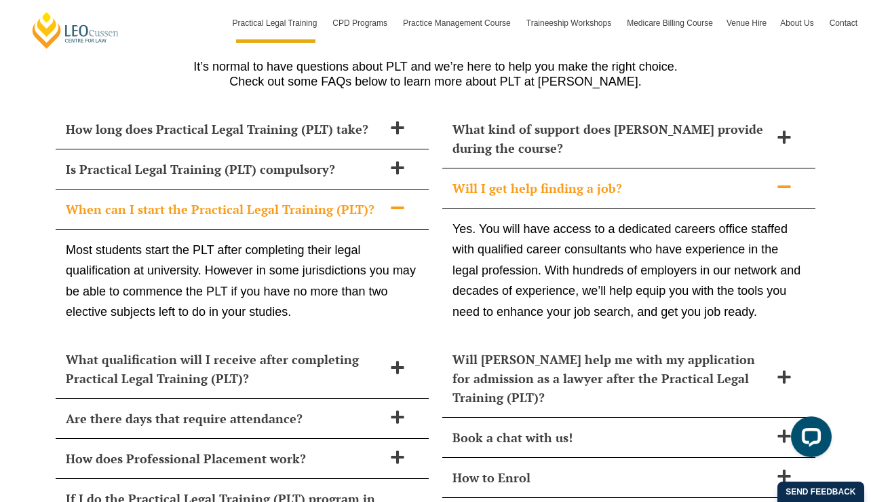
scroll to position [5857, 0]
click at [369, 160] on span "Is Practical Legal Training (PLT) compulsory?" at bounding box center [225, 169] width 318 height 19
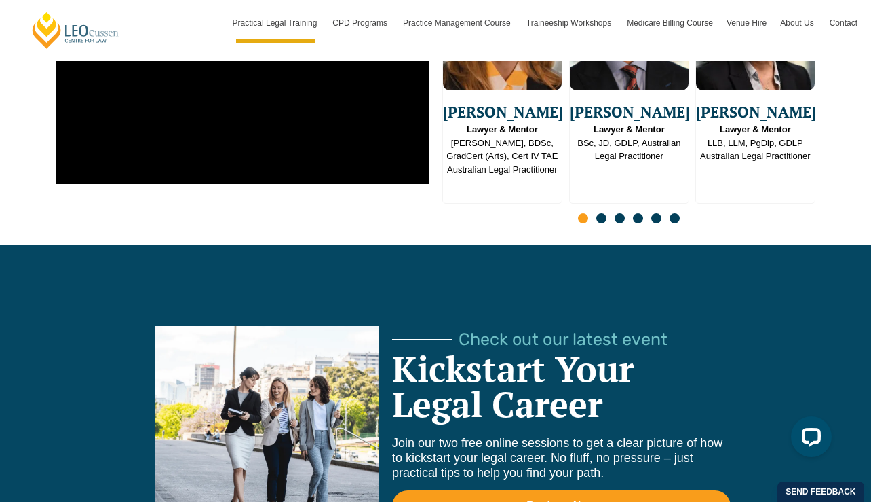
scroll to position [3433, 0]
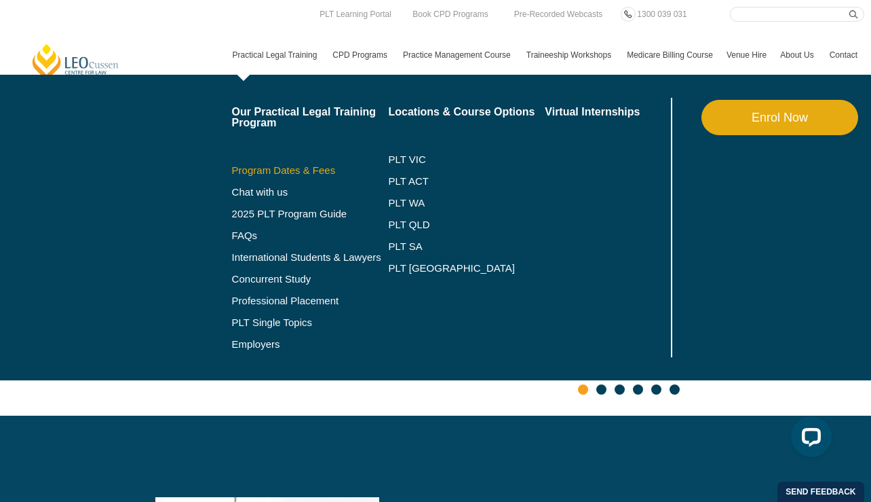
click at [301, 167] on link "Program Dates & Fees" at bounding box center [310, 170] width 157 height 11
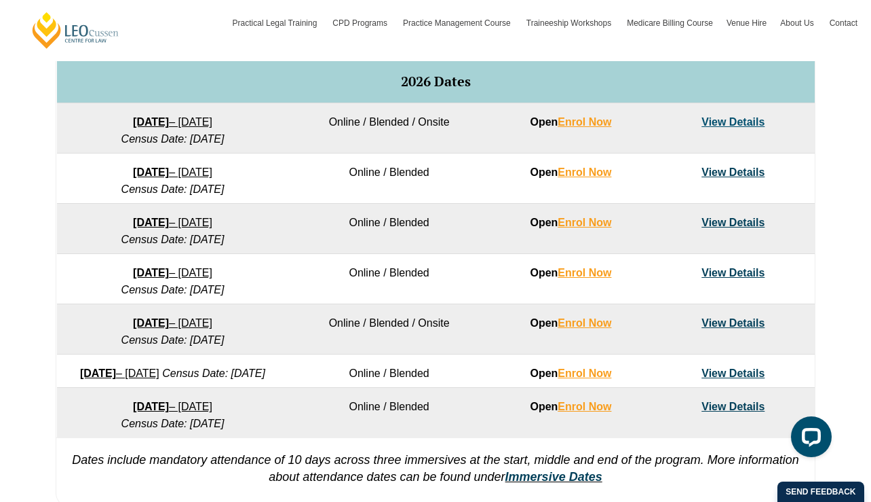
scroll to position [836, 0]
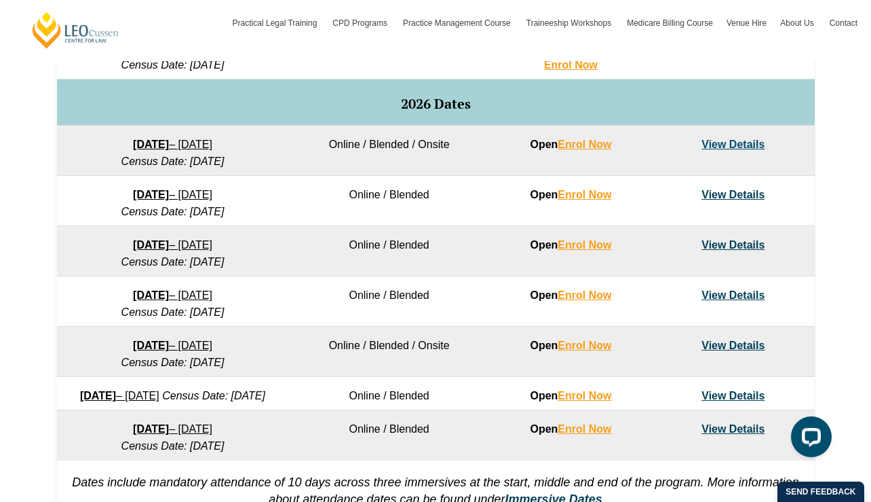
click at [747, 345] on link "View Details" at bounding box center [733, 345] width 63 height 12
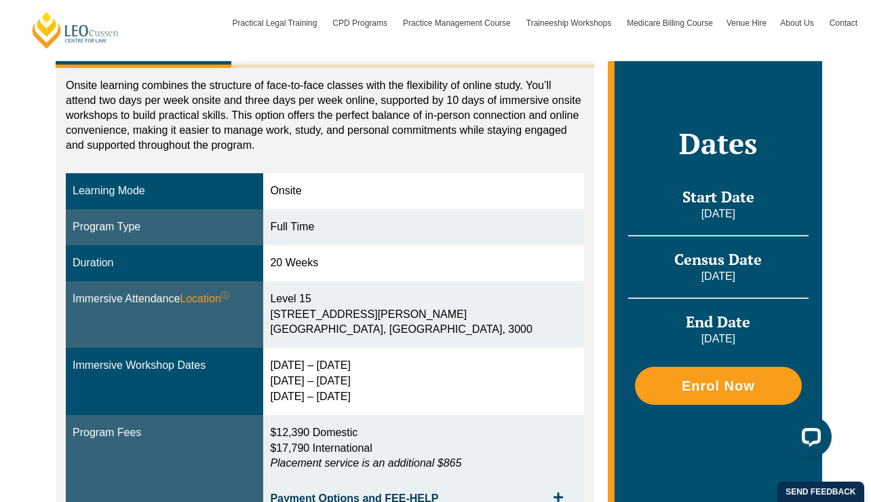
scroll to position [255, 0]
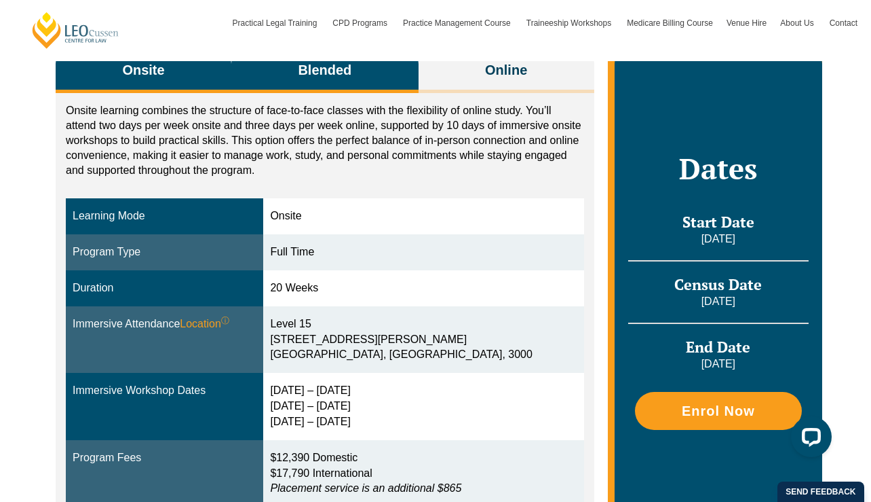
click at [364, 78] on button "Blended" at bounding box center [324, 71] width 187 height 43
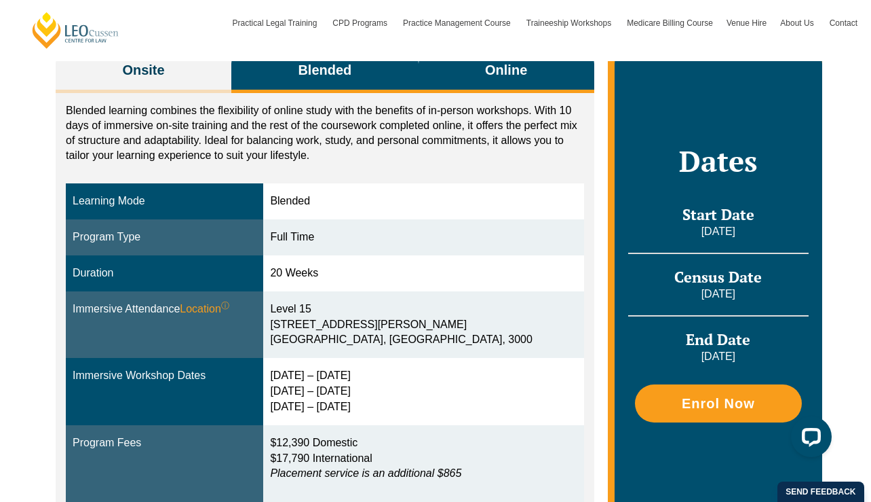
click at [453, 71] on button "Online" at bounding box center [507, 71] width 176 height 43
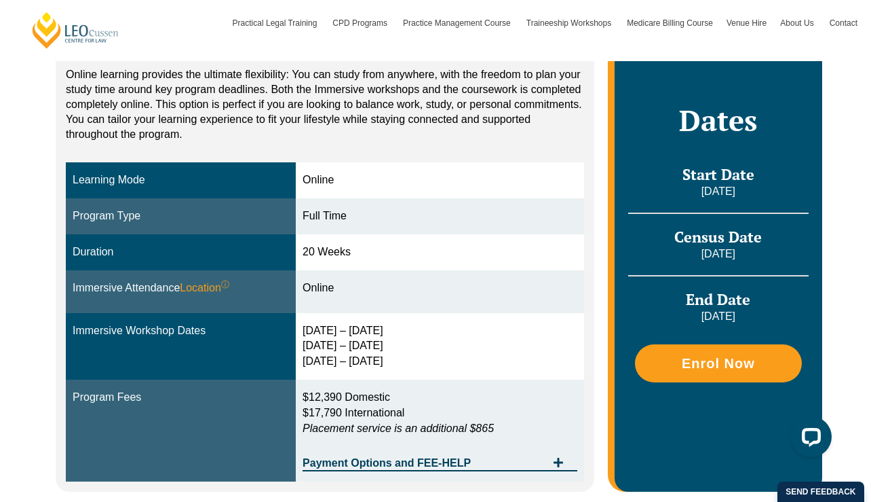
scroll to position [302, 0]
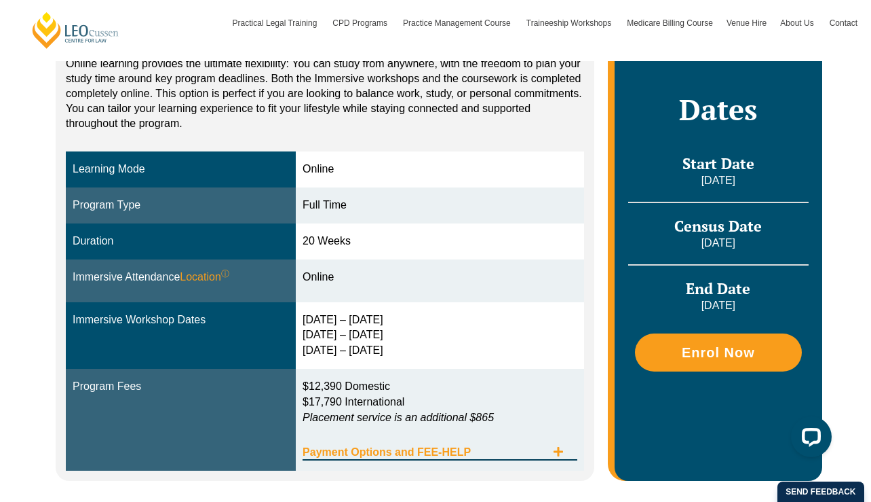
click at [511, 450] on span "Payment Options and FEE-HELP" at bounding box center [425, 452] width 244 height 11
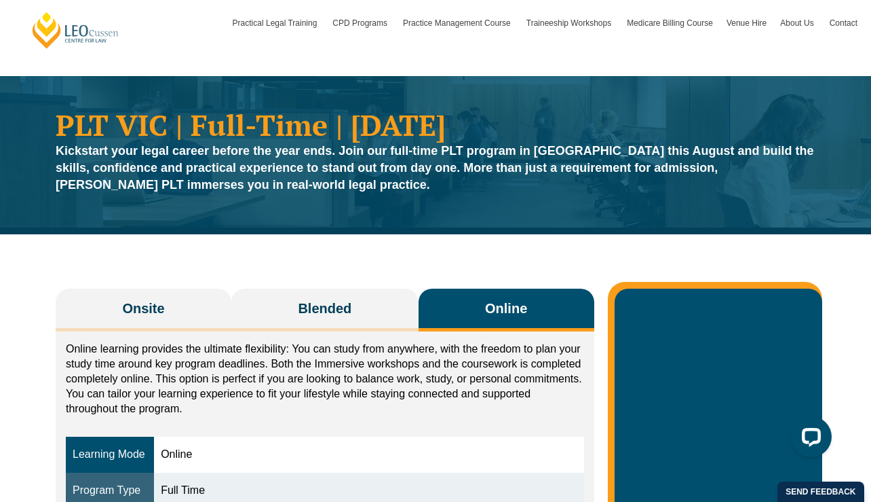
scroll to position [0, 0]
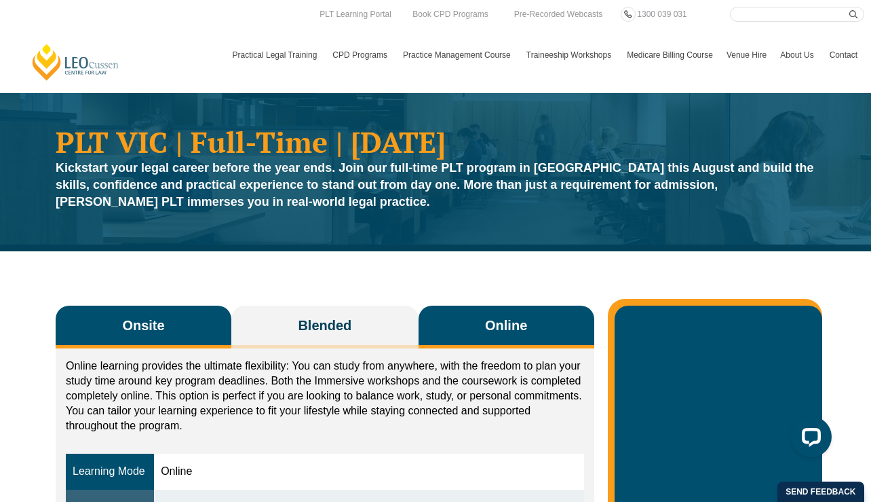
click at [157, 323] on span "Onsite" at bounding box center [143, 325] width 42 height 19
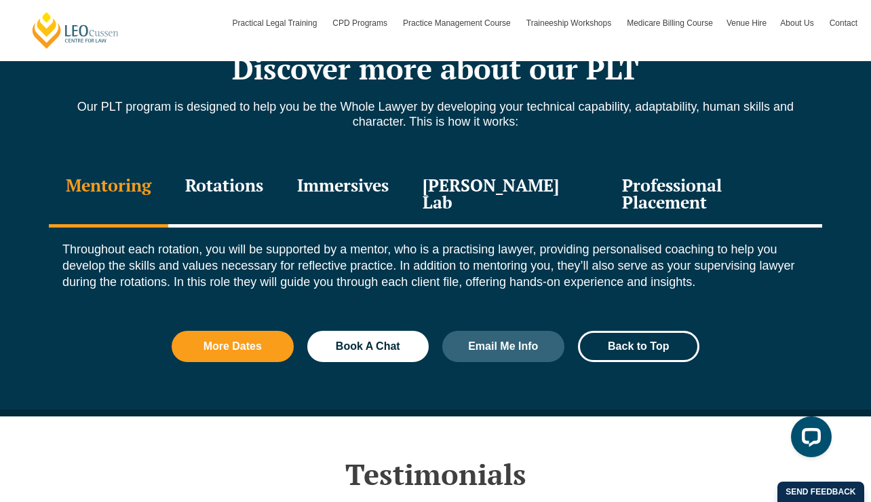
scroll to position [1493, 0]
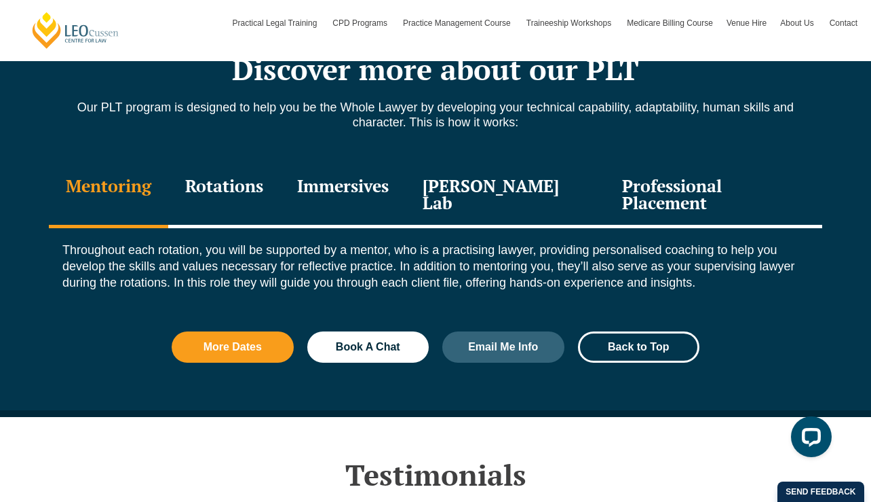
click at [259, 185] on div "Rotations" at bounding box center [224, 196] width 112 height 64
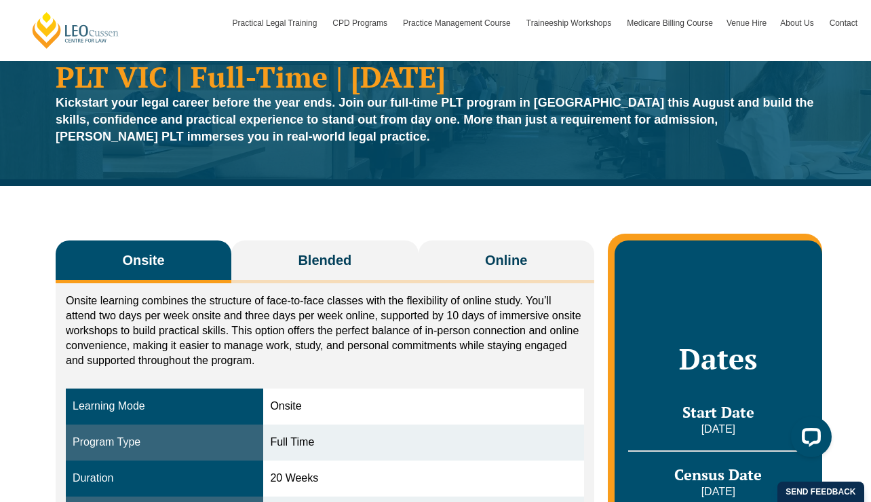
scroll to position [0, 0]
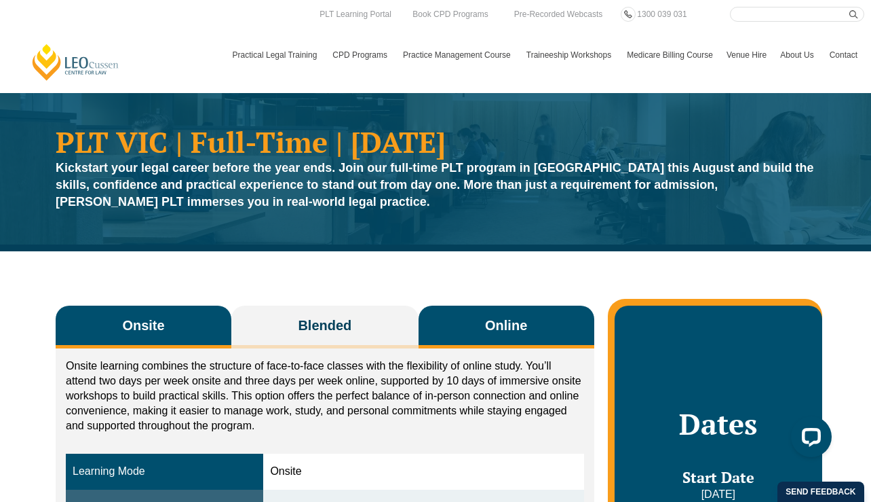
click at [479, 320] on button "Online" at bounding box center [507, 326] width 176 height 43
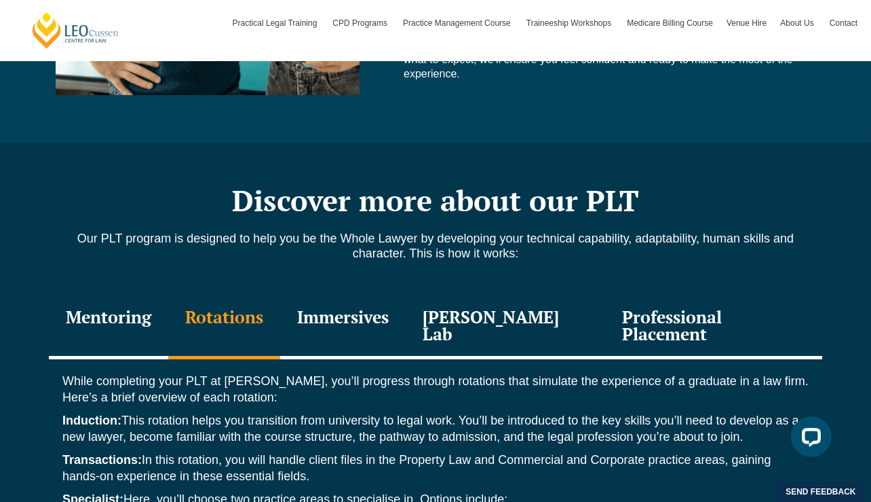
scroll to position [1845, 0]
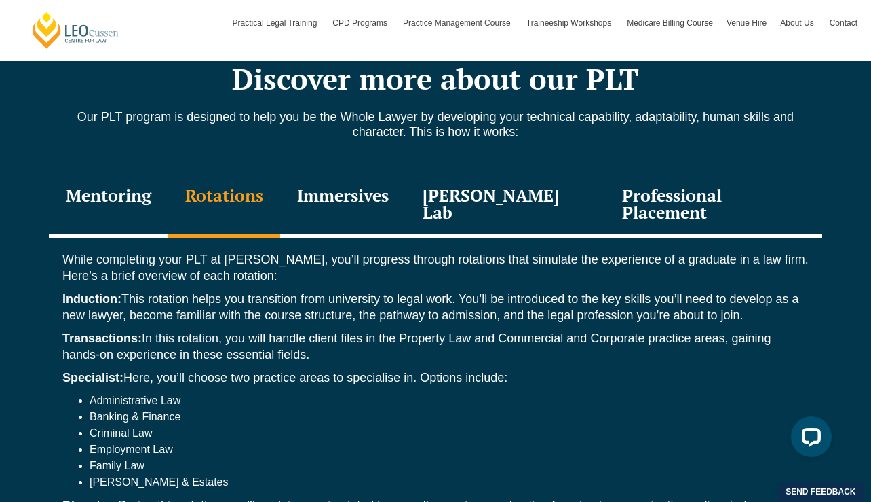
click at [647, 200] on div "Professional Placement" at bounding box center [713, 205] width 217 height 64
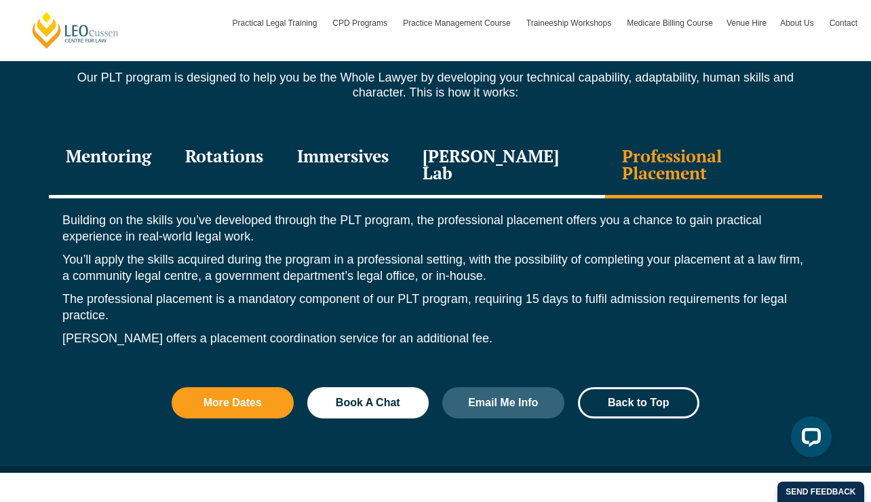
scroll to position [1886, 0]
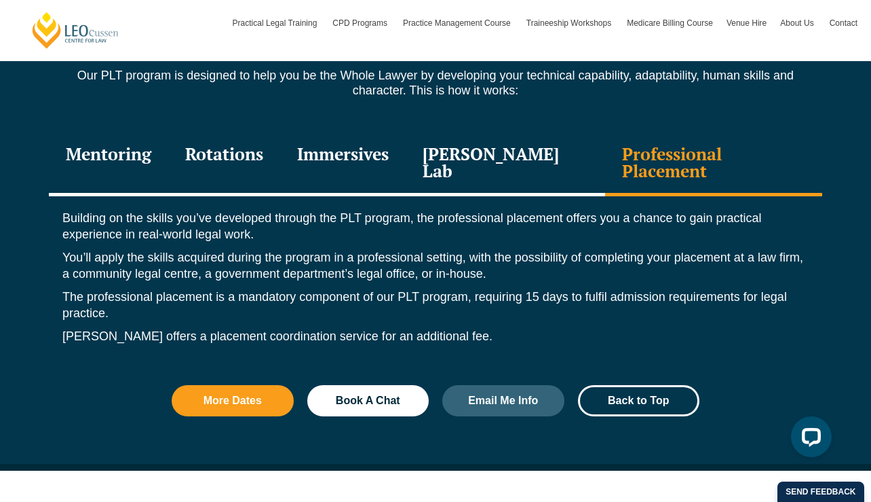
click at [501, 151] on div "[PERSON_NAME] Lab" at bounding box center [506, 164] width 200 height 64
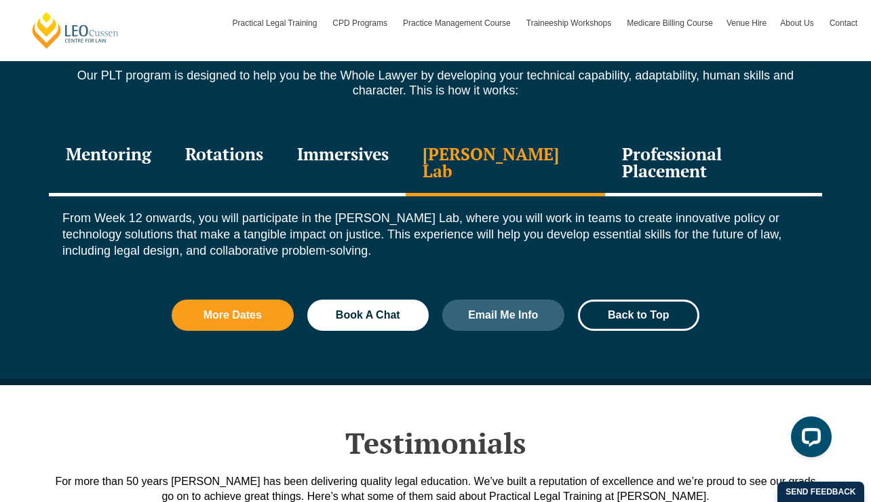
click at [365, 157] on div "Immersives" at bounding box center [343, 164] width 126 height 64
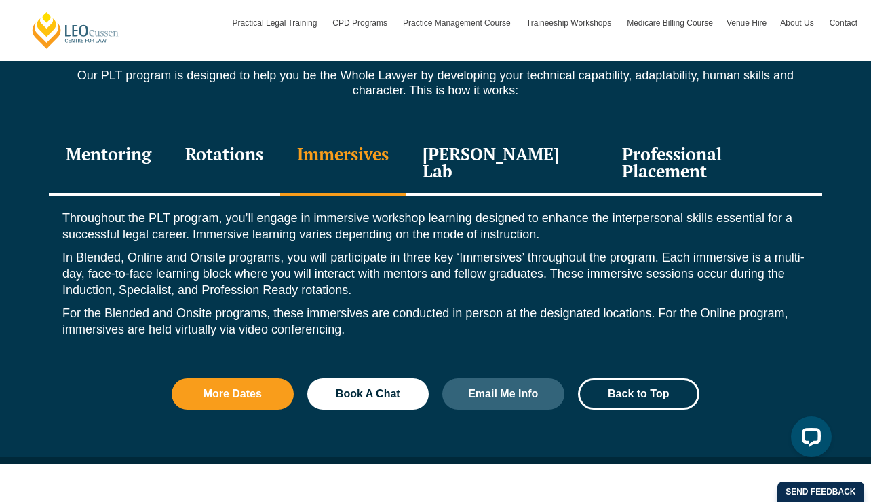
click at [244, 159] on div "Rotations" at bounding box center [224, 164] width 112 height 64
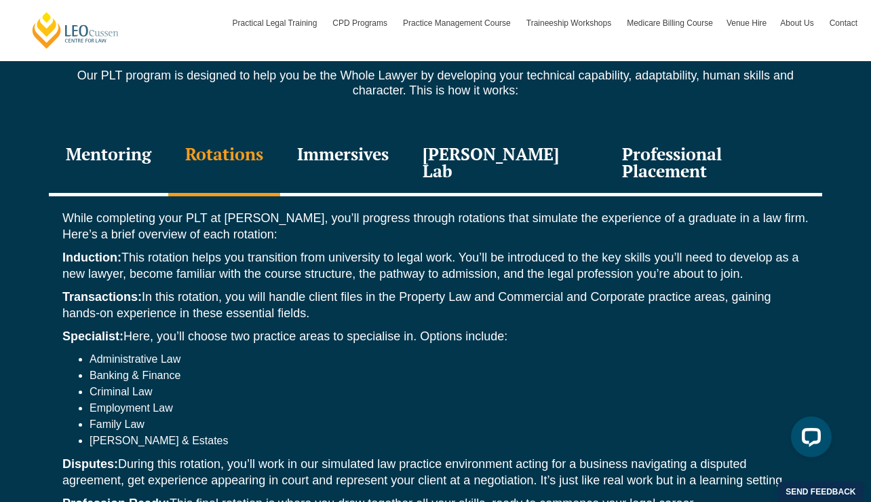
click at [350, 155] on div "Immersives" at bounding box center [343, 164] width 126 height 64
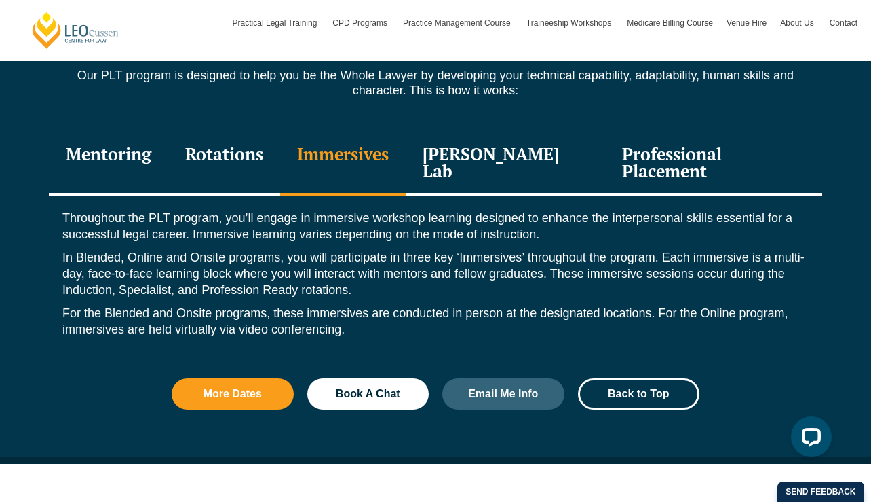
click at [228, 153] on div "Rotations" at bounding box center [224, 164] width 112 height 64
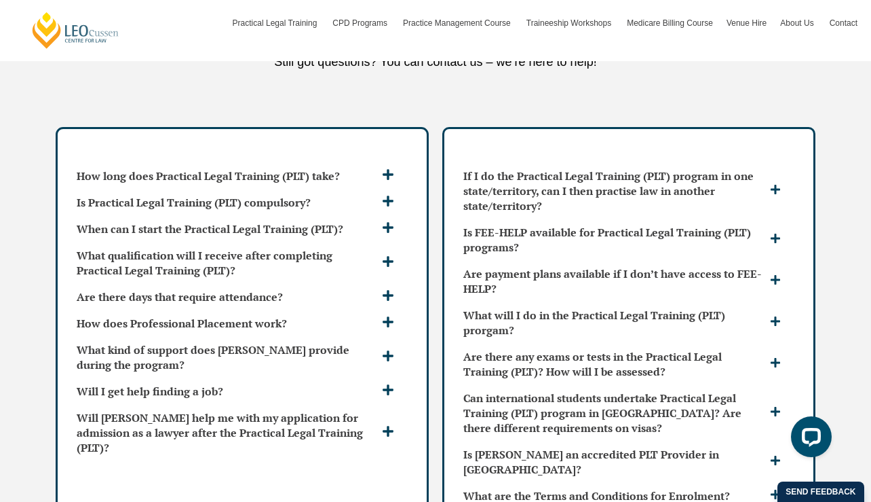
scroll to position [4211, 0]
click at [185, 384] on h3 "Will I get help finding a job?" at bounding box center [228, 391] width 302 height 15
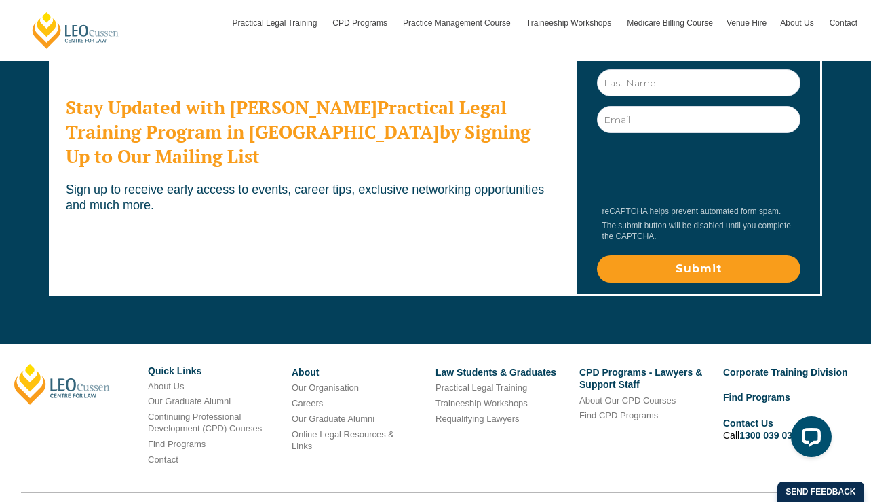
scroll to position [4950, 0]
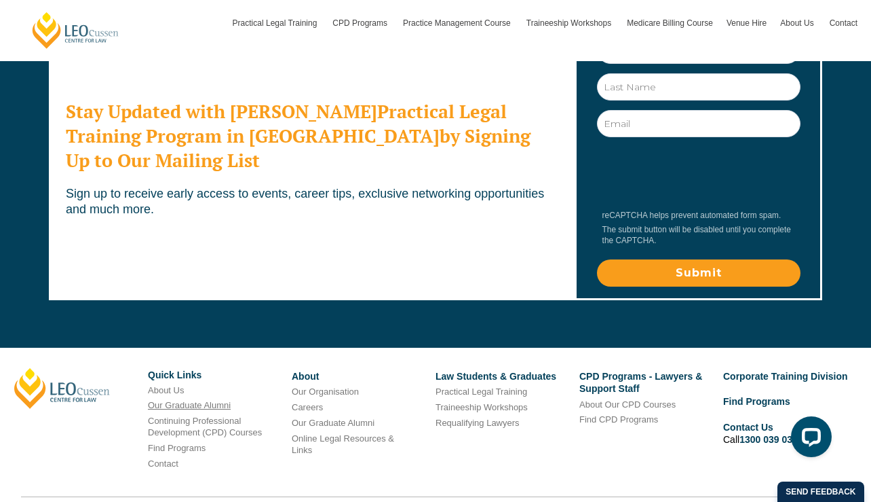
click at [191, 400] on link "Our Graduate Alumni" at bounding box center [189, 405] width 83 height 10
